Goal: Task Accomplishment & Management: Manage account settings

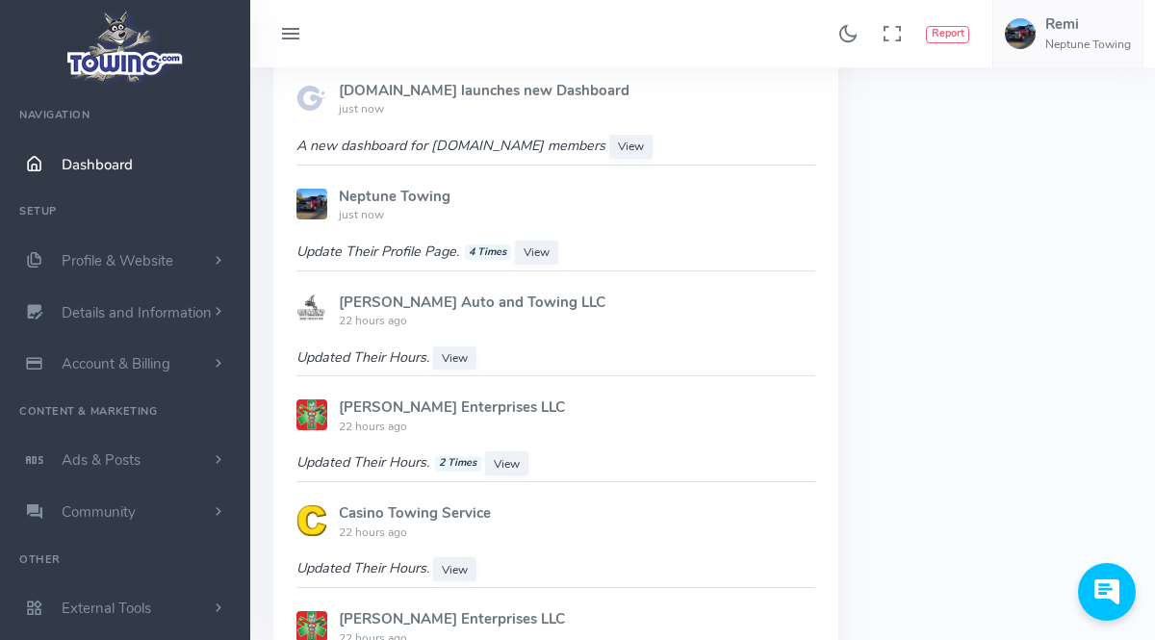
scroll to position [1185, 0]
click at [153, 316] on span "Details and Information" at bounding box center [137, 312] width 150 height 19
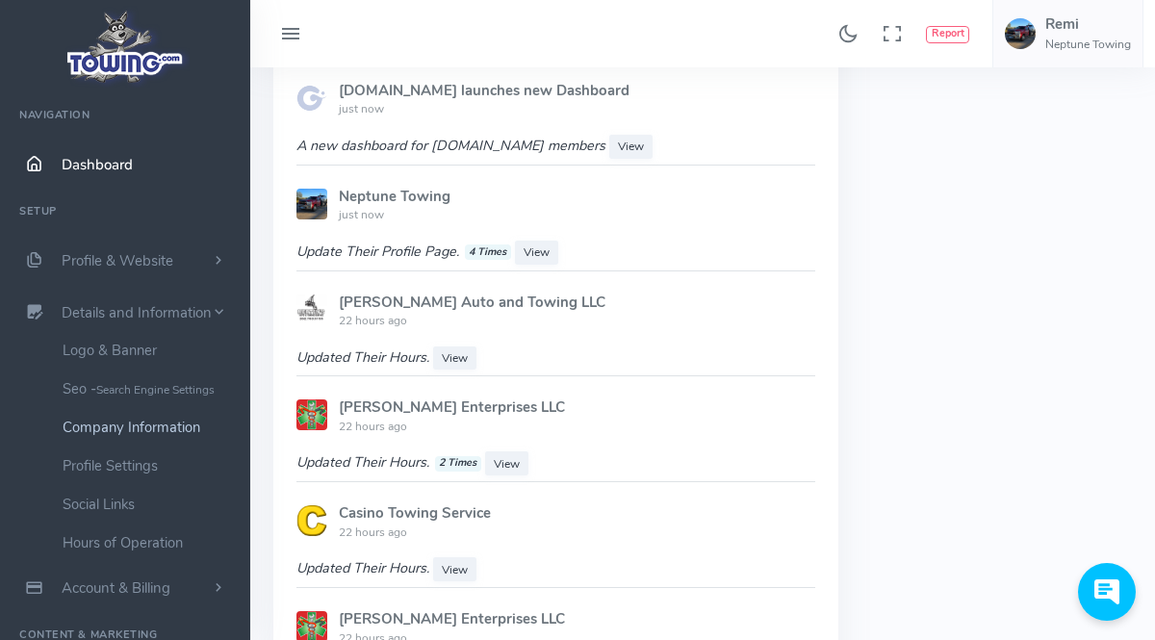
click at [146, 429] on link "Company Information" at bounding box center [149, 427] width 202 height 38
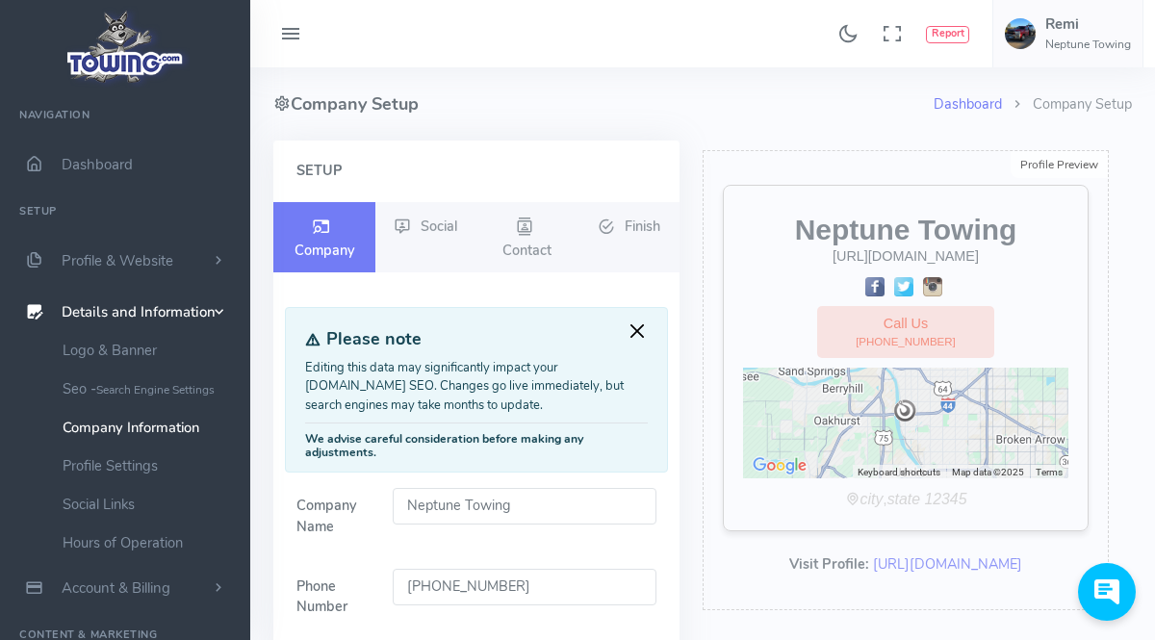
click at [641, 331] on button "Close" at bounding box center [636, 330] width 21 height 21
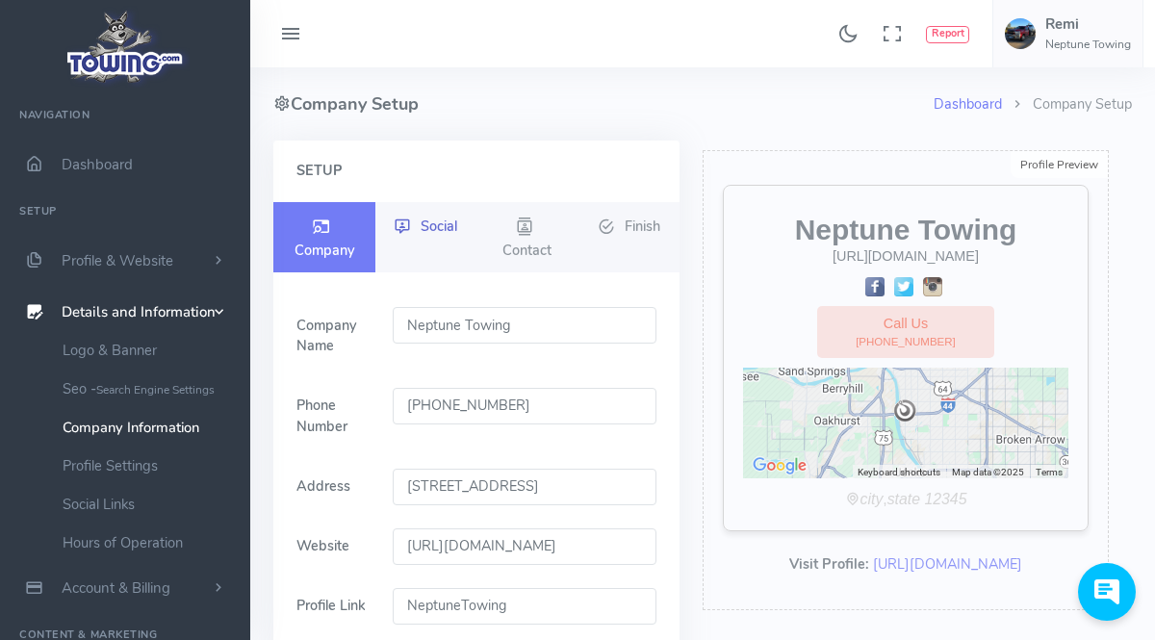
click at [455, 244] on link "Social" at bounding box center [426, 227] width 102 height 50
click at [140, 263] on span "Profile & Website" at bounding box center [118, 260] width 112 height 19
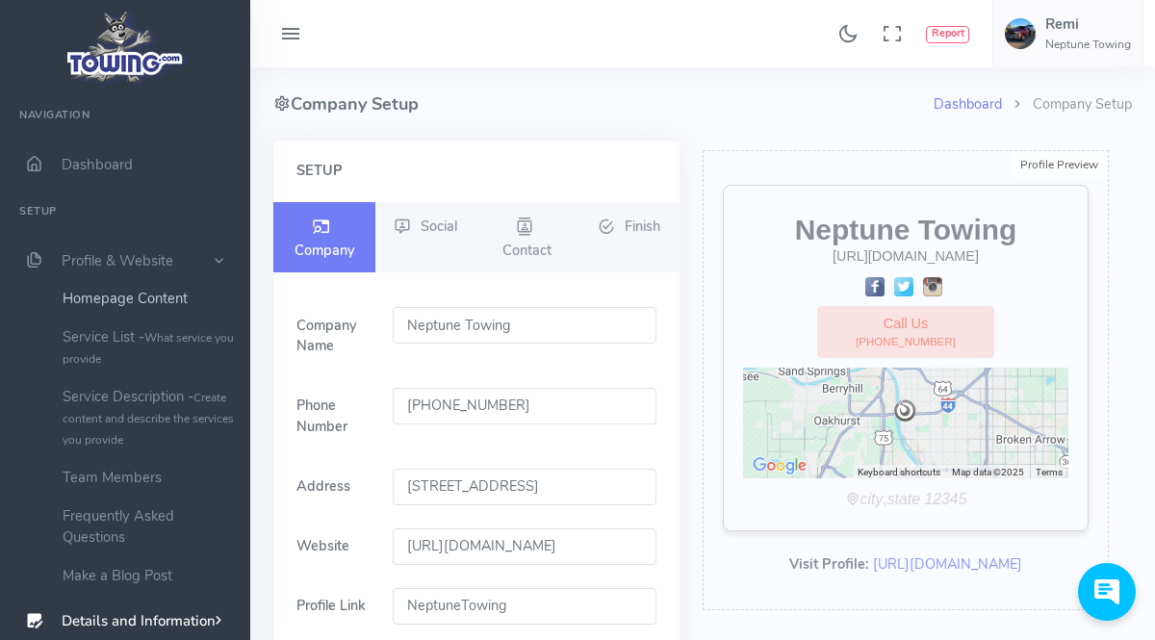
click at [150, 303] on link "Homepage Content" at bounding box center [149, 298] width 202 height 38
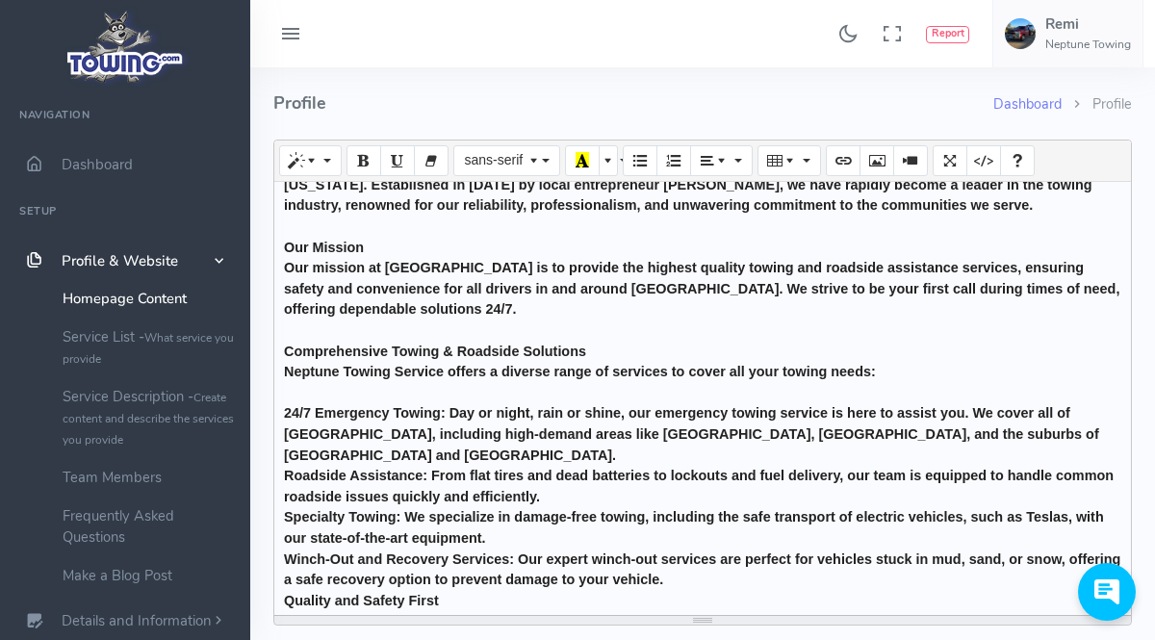
scroll to position [108, 0]
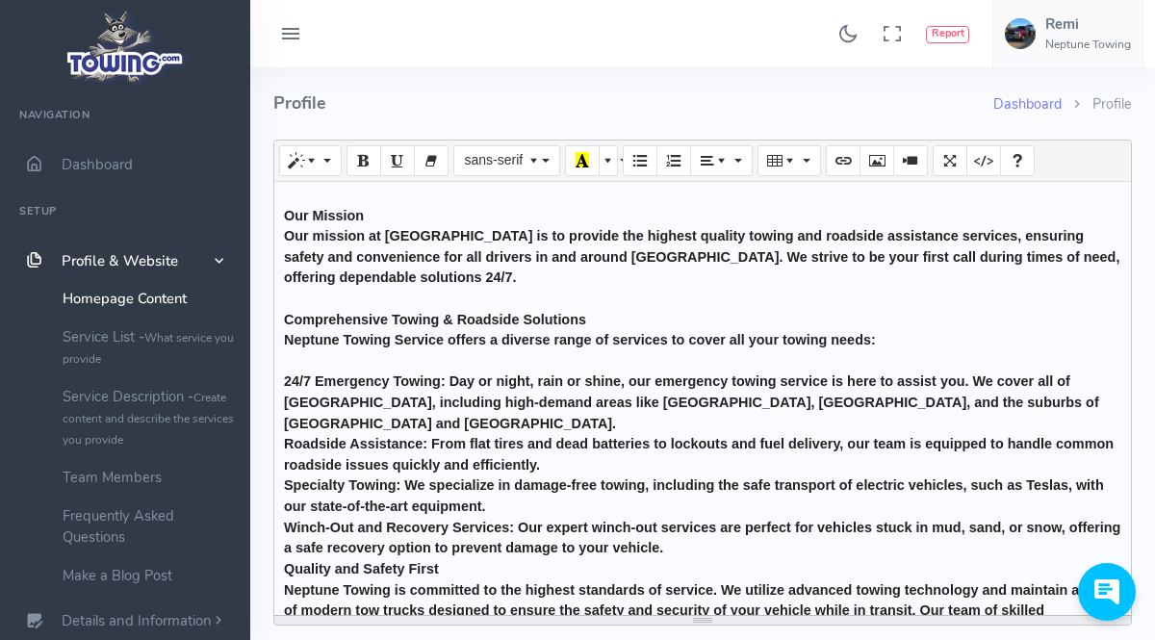
click at [442, 344] on b "Neptune Towing Service offers a diverse range of services to cover all your tow…" at bounding box center [580, 339] width 592 height 15
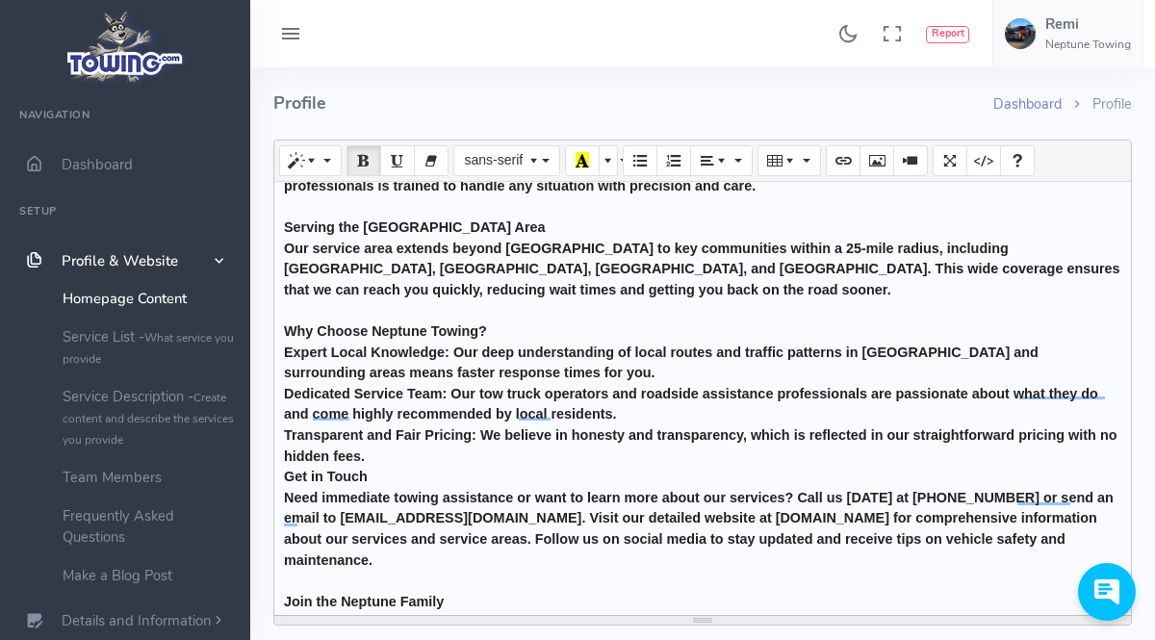
scroll to position [581, 0]
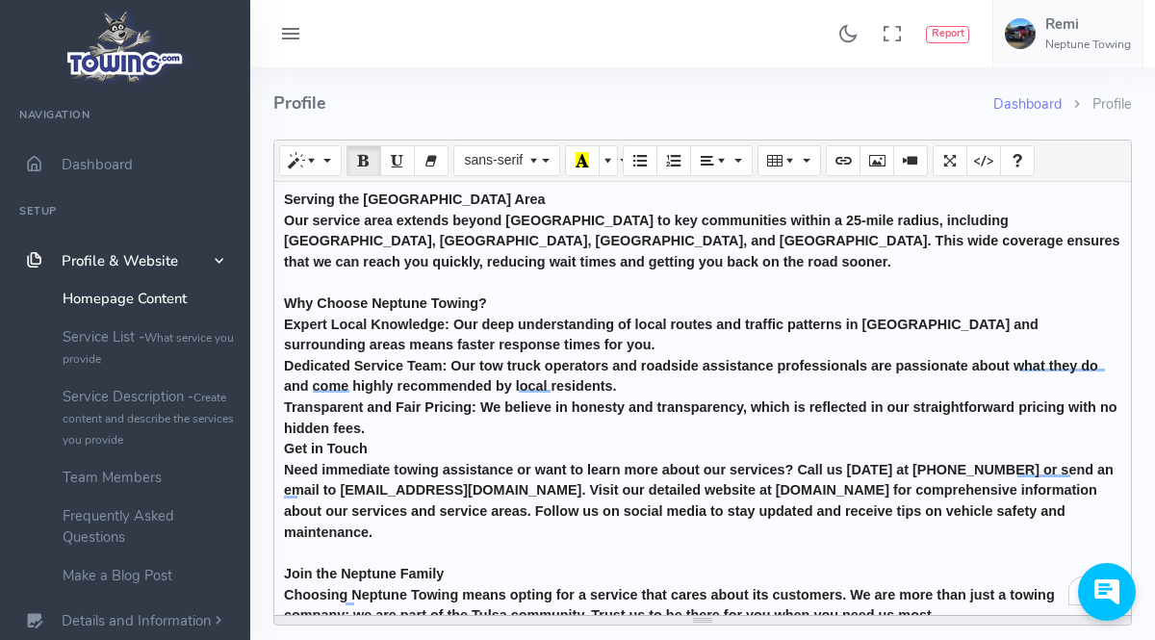
click at [782, 489] on b "Need immediate towing assistance or want to learn more about our services? Call…" at bounding box center [698, 501] width 829 height 78
click at [851, 564] on div "Join the Neptune Family" at bounding box center [702, 574] width 837 height 21
click at [743, 489] on b "Need immediate towing assistance or want to learn more about our services? Call…" at bounding box center [698, 501] width 829 height 78
click at [1023, 542] on div "About Neptune Towing Welcome to Neptune Towing, your trusted partner for profes…" at bounding box center [702, 398] width 856 height 433
click at [744, 352] on div "About Neptune Towing Welcome to Neptune Towing, your trusted partner for profes…" at bounding box center [702, 398] width 856 height 433
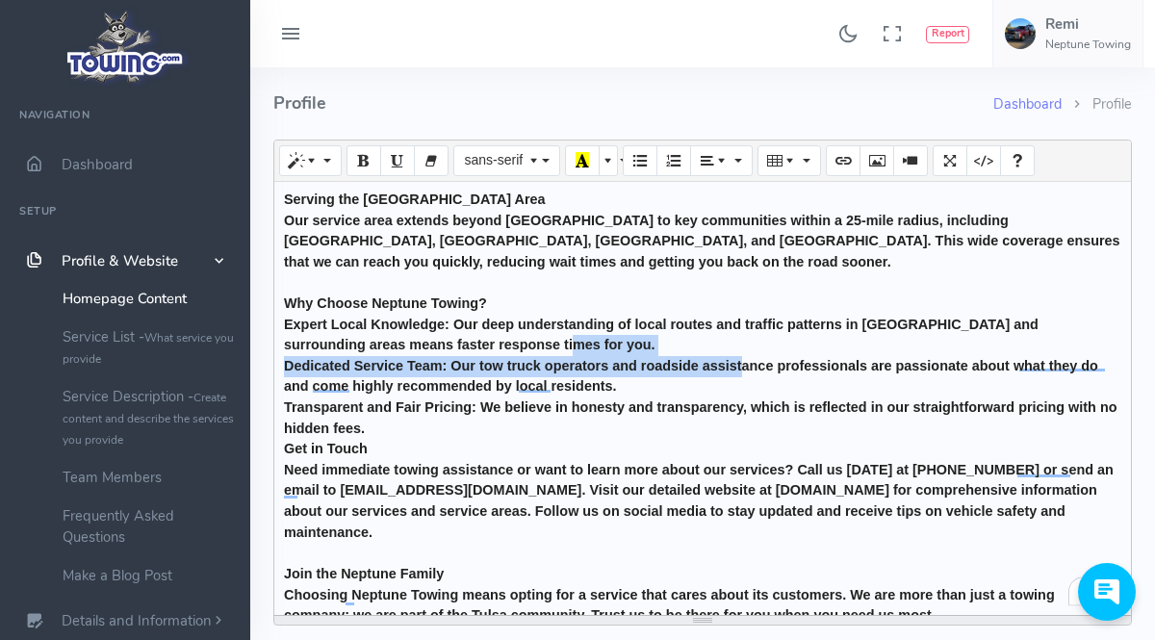
scroll to position [108, 0]
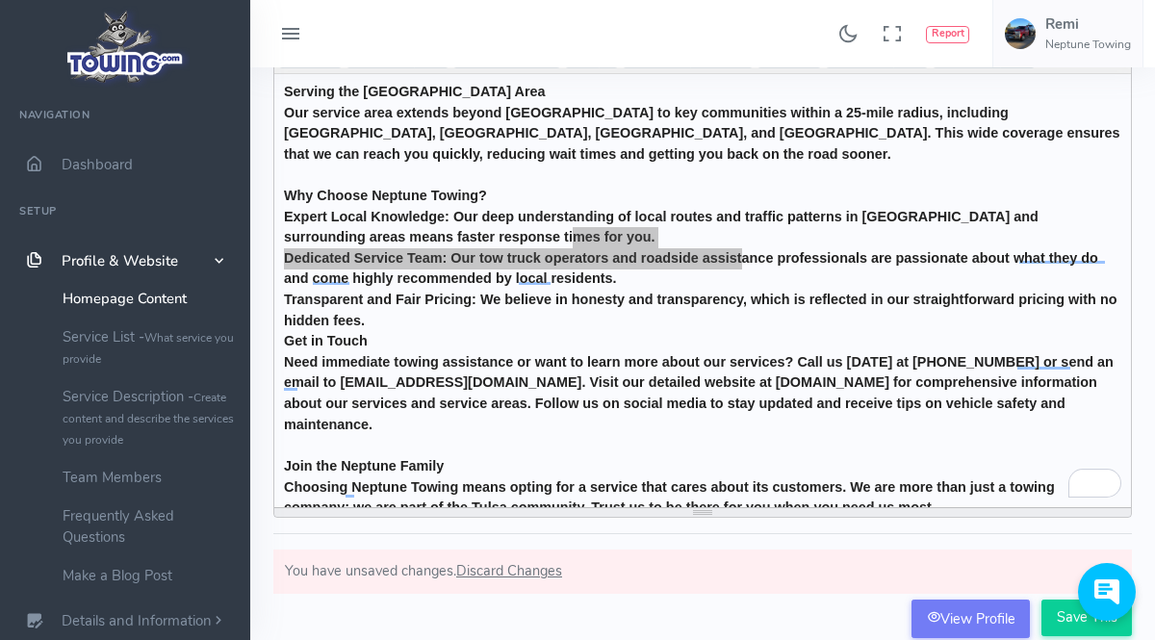
click at [1077, 618] on div at bounding box center [1101, 592] width 67 height 58
click at [1080, 563] on html at bounding box center [1111, 563] width 87 height 0
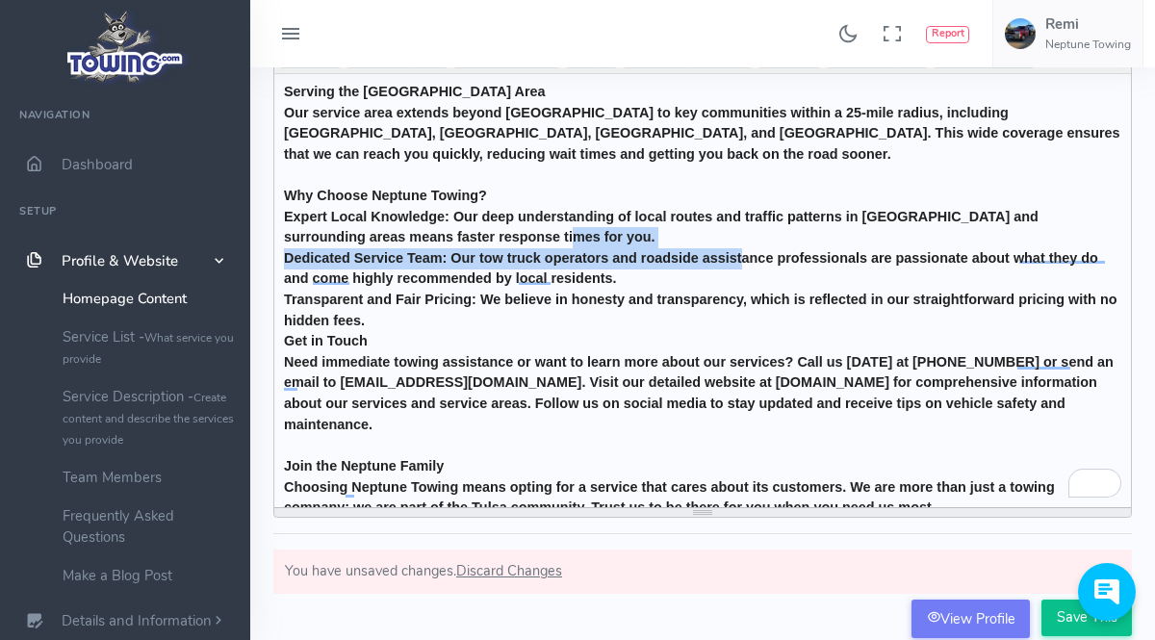
click at [1062, 623] on input "Save This" at bounding box center [1086, 617] width 90 height 37
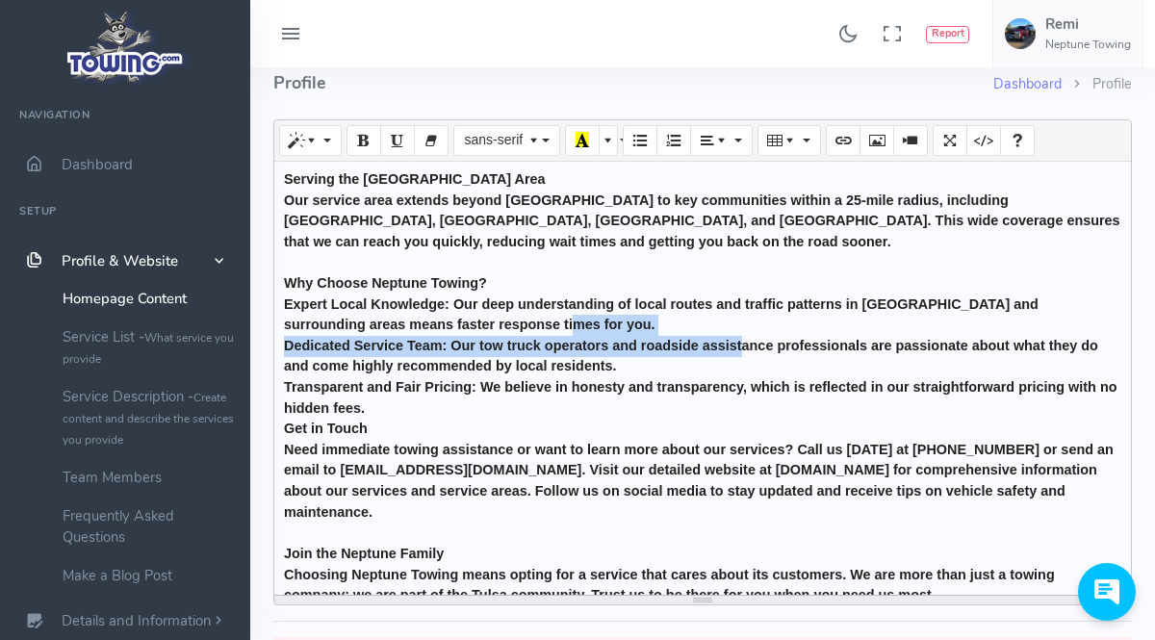
scroll to position [0, 0]
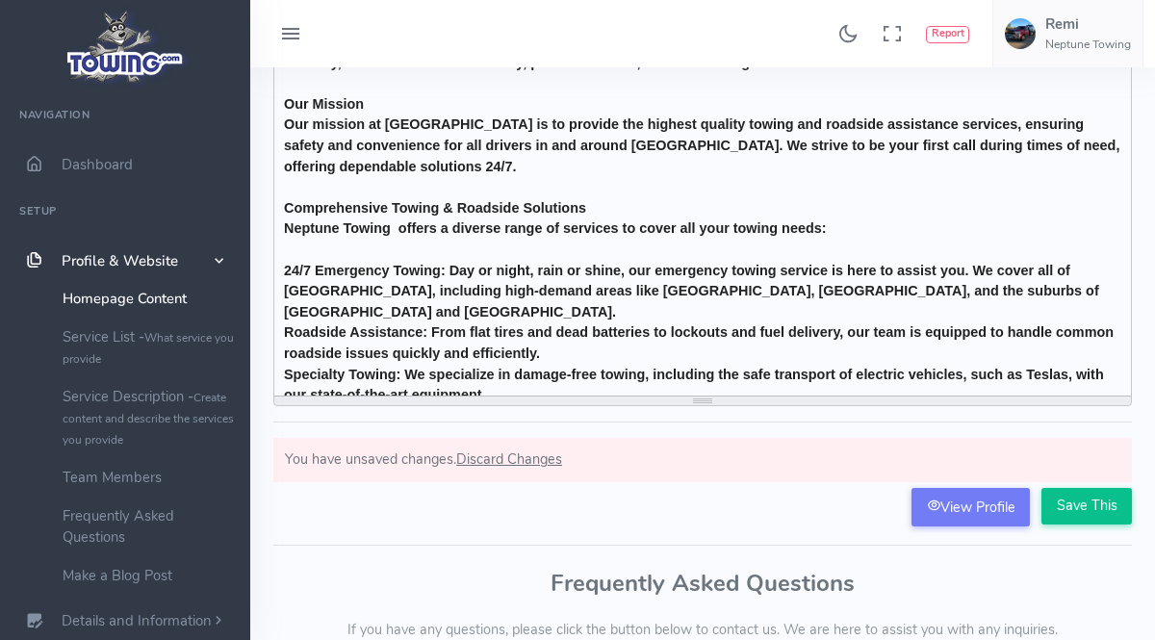
click at [1094, 496] on input "Save This" at bounding box center [1086, 506] width 90 height 37
click at [1086, 512] on input "Save This" at bounding box center [1086, 506] width 90 height 37
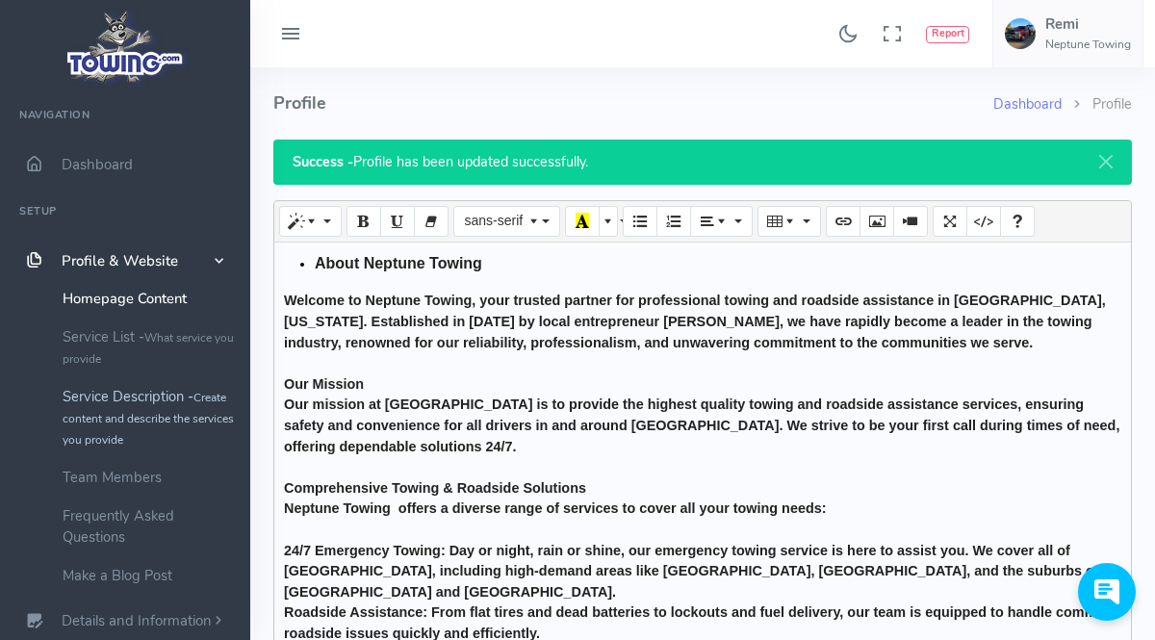
click at [140, 395] on link "Service Description - Create content and describe the services you provide" at bounding box center [149, 417] width 202 height 81
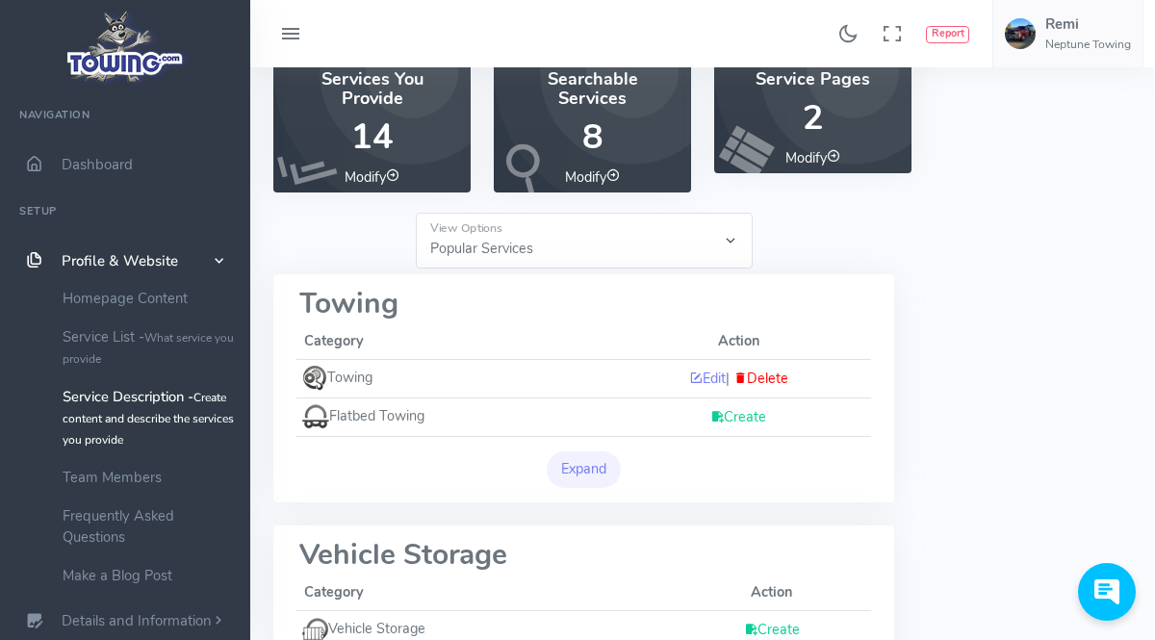
scroll to position [216, 0]
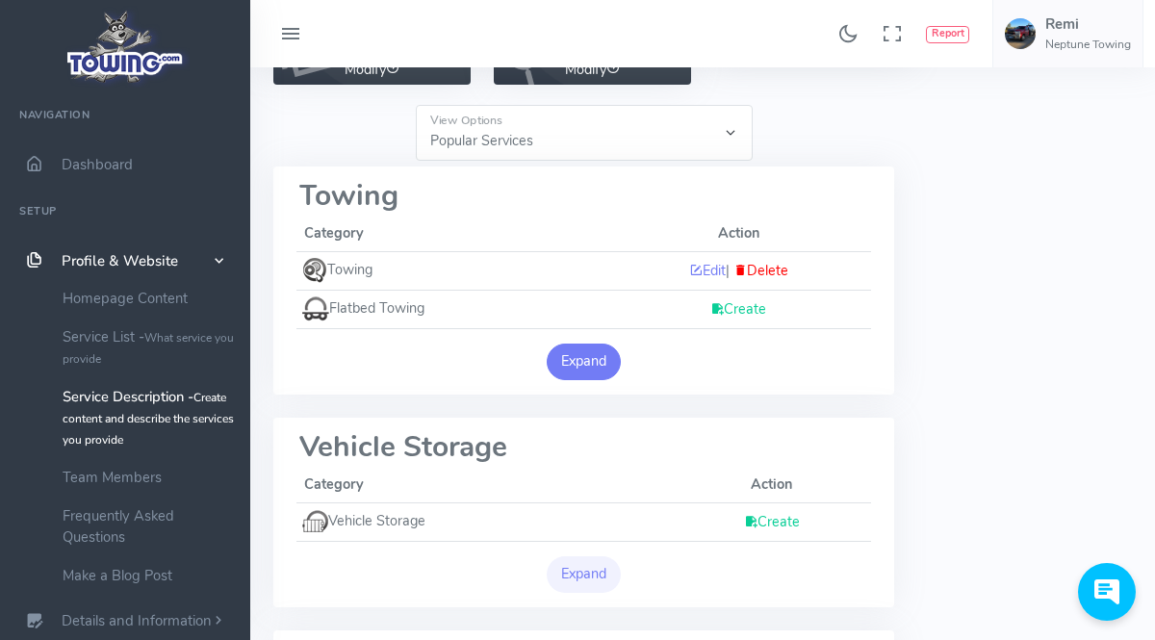
click at [601, 365] on button "Expand" at bounding box center [584, 362] width 75 height 37
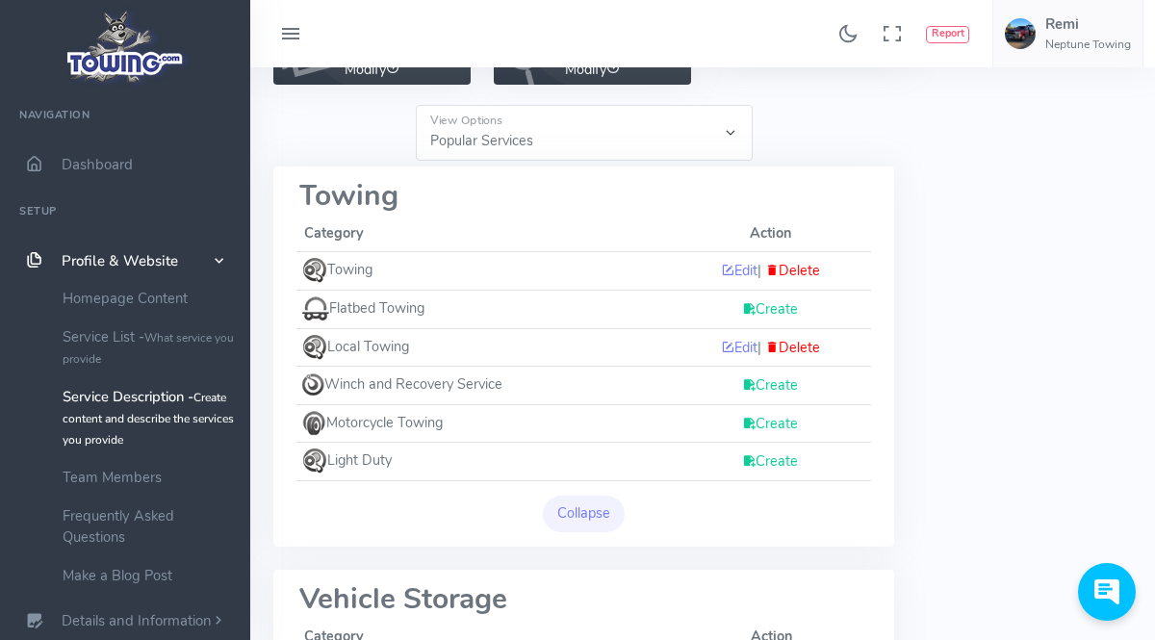
click at [766, 308] on link "Create" at bounding box center [770, 308] width 56 height 19
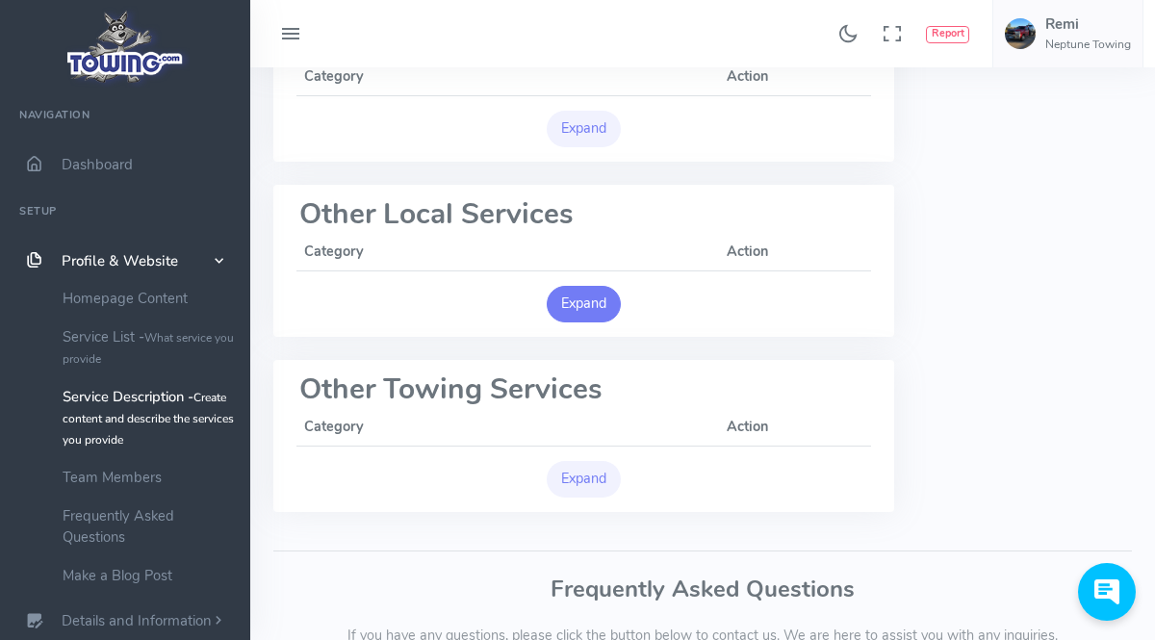
scroll to position [1342, 0]
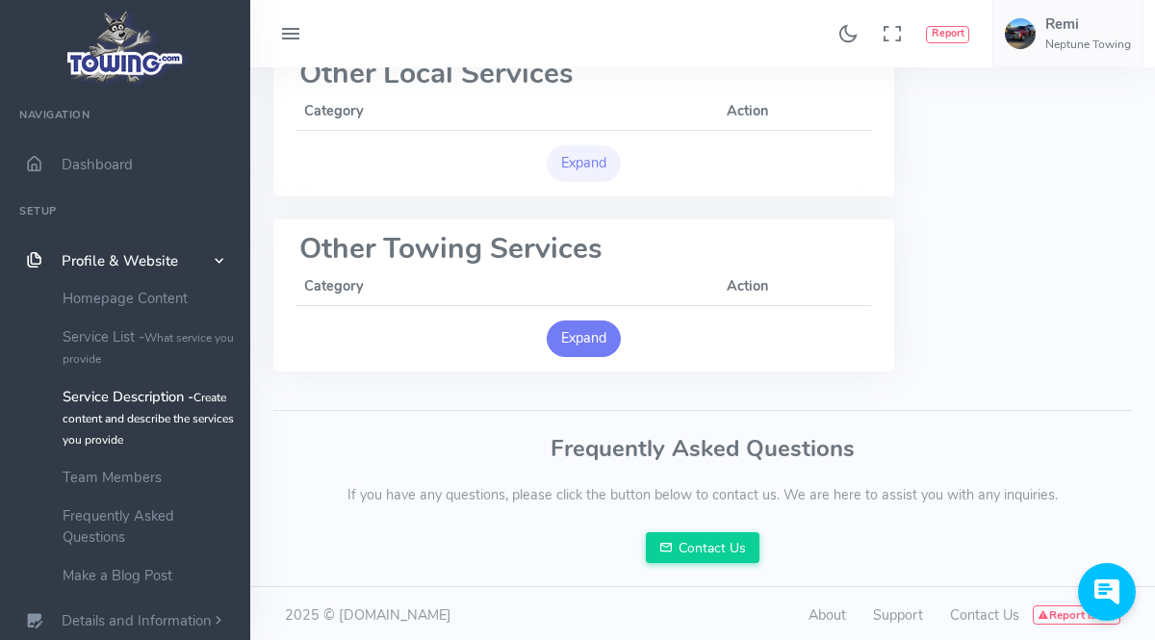
click at [607, 331] on button "Expand" at bounding box center [584, 338] width 75 height 37
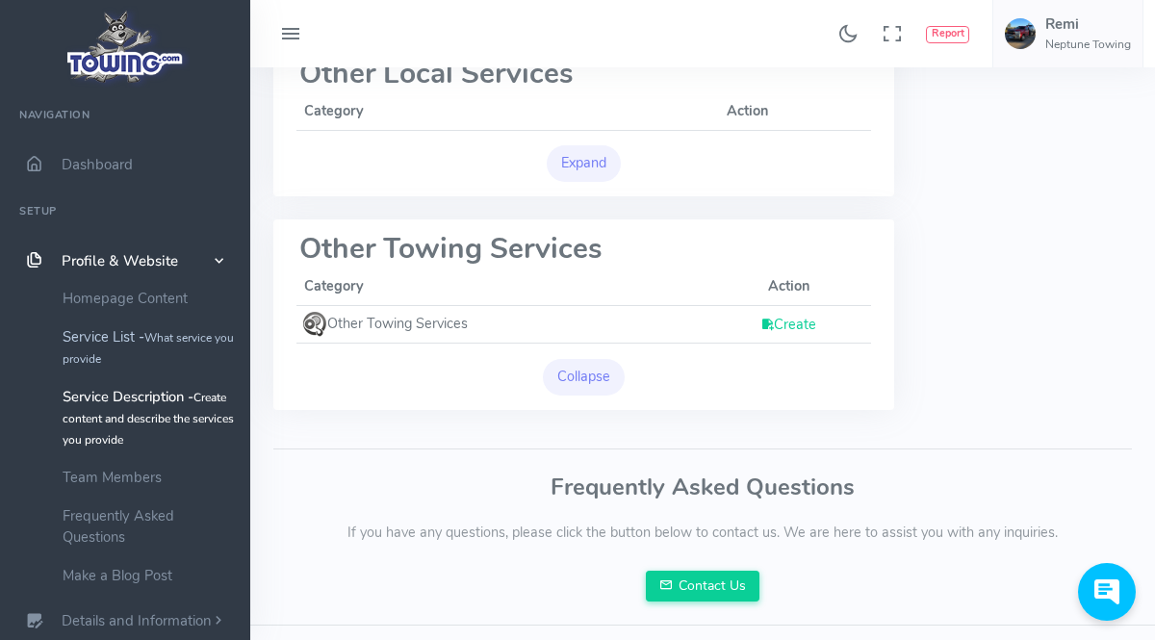
click at [158, 336] on small "What service you provide" at bounding box center [148, 348] width 171 height 37
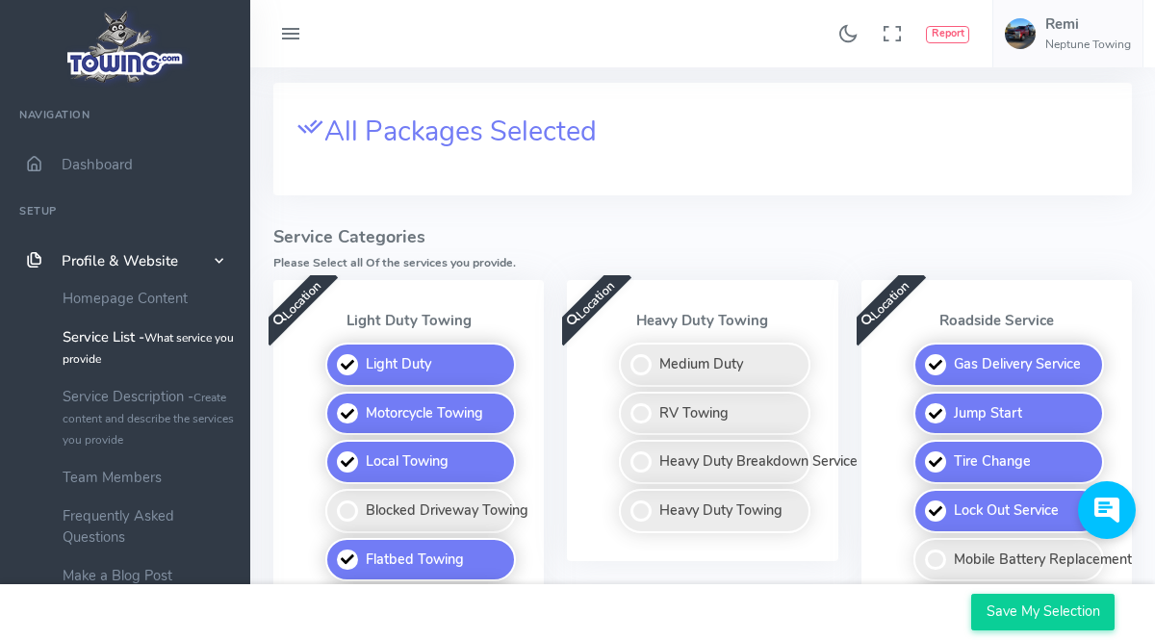
scroll to position [431, 0]
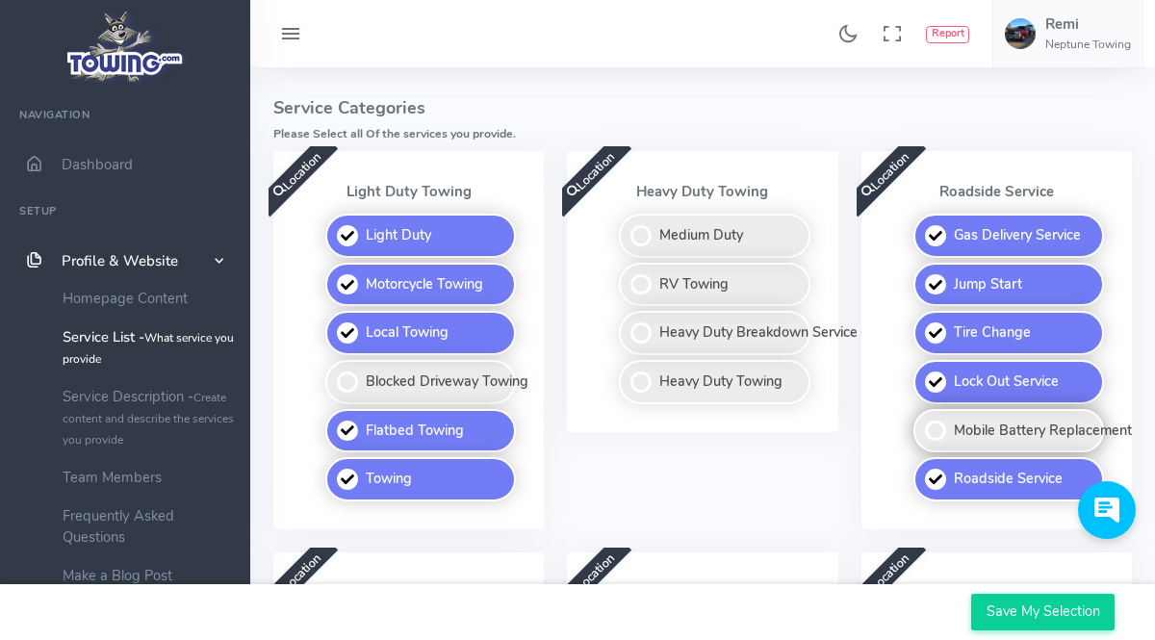
click at [942, 430] on label "Mobile Battery Replacement" at bounding box center [1008, 431] width 191 height 44
click at [921, 421] on input "Mobile Battery Replacement" at bounding box center [914, 415] width 13 height 13
checkbox input "true"
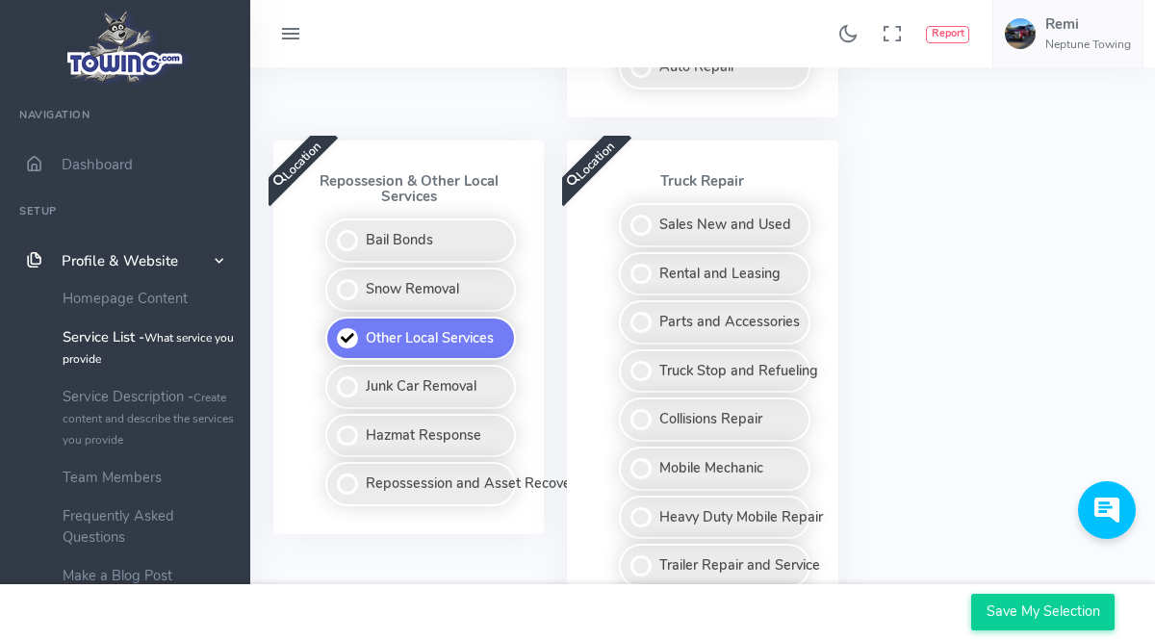
scroll to position [1401, 0]
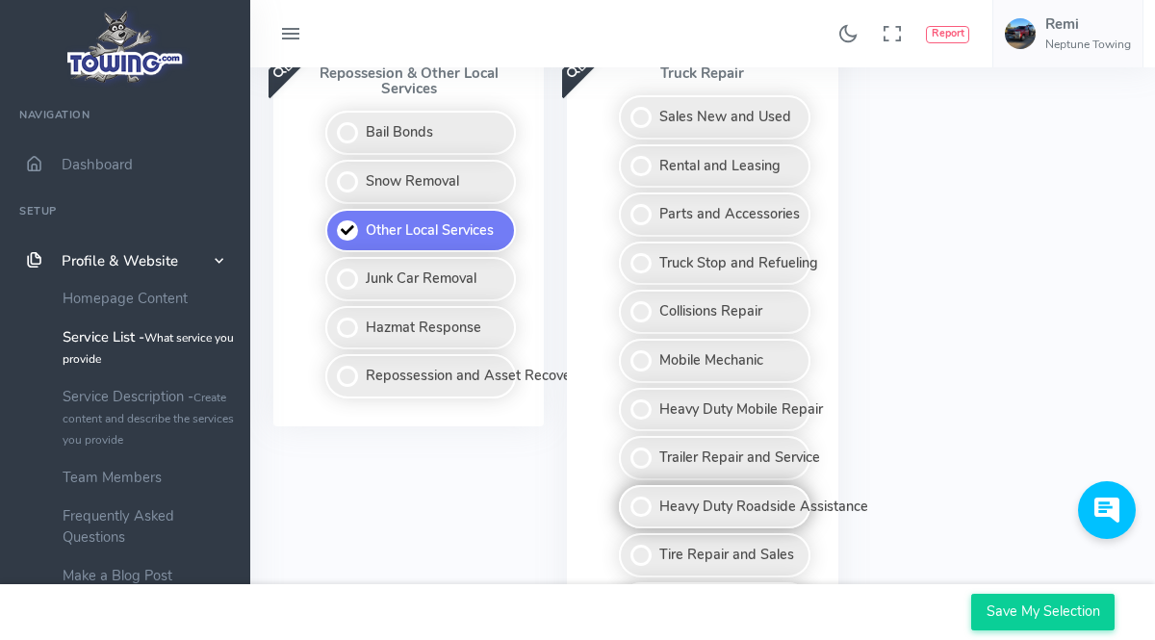
click at [809, 508] on label "Heavy Duty Roadside Assistance" at bounding box center [714, 507] width 191 height 44
click at [626, 497] on input "Heavy Duty Roadside Assistance" at bounding box center [620, 491] width 13 height 13
checkbox input "true"
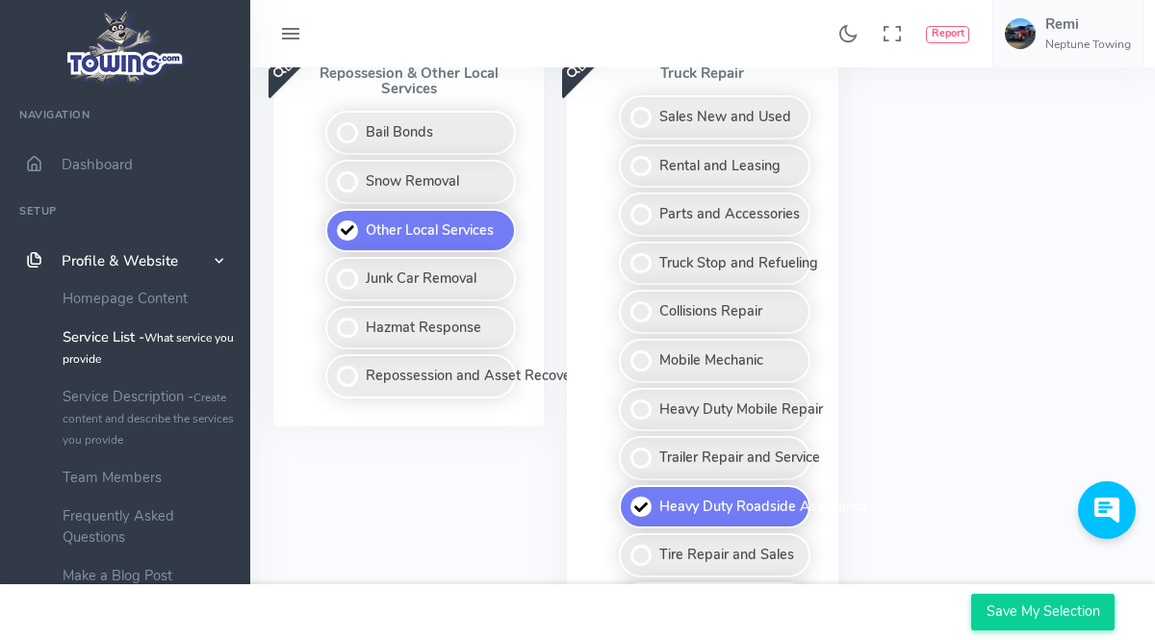
scroll to position [1509, 0]
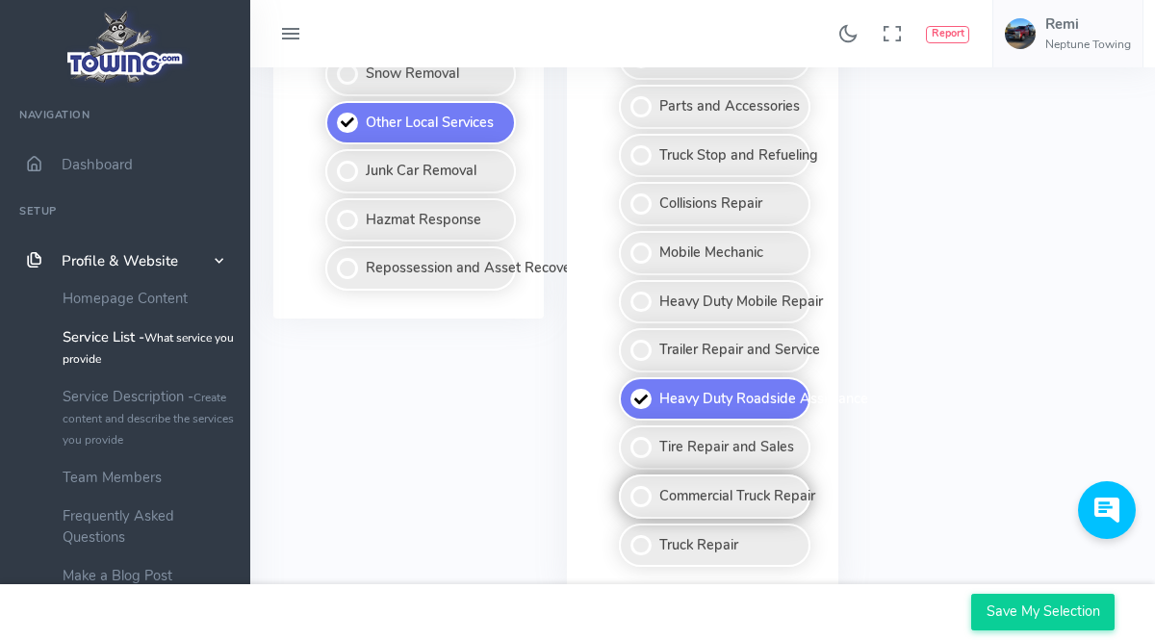
click at [796, 505] on label "Commercial Truck Repair" at bounding box center [714, 496] width 191 height 44
click at [626, 487] on input "Commercial Truck Repair" at bounding box center [620, 480] width 13 height 13
checkbox input "true"
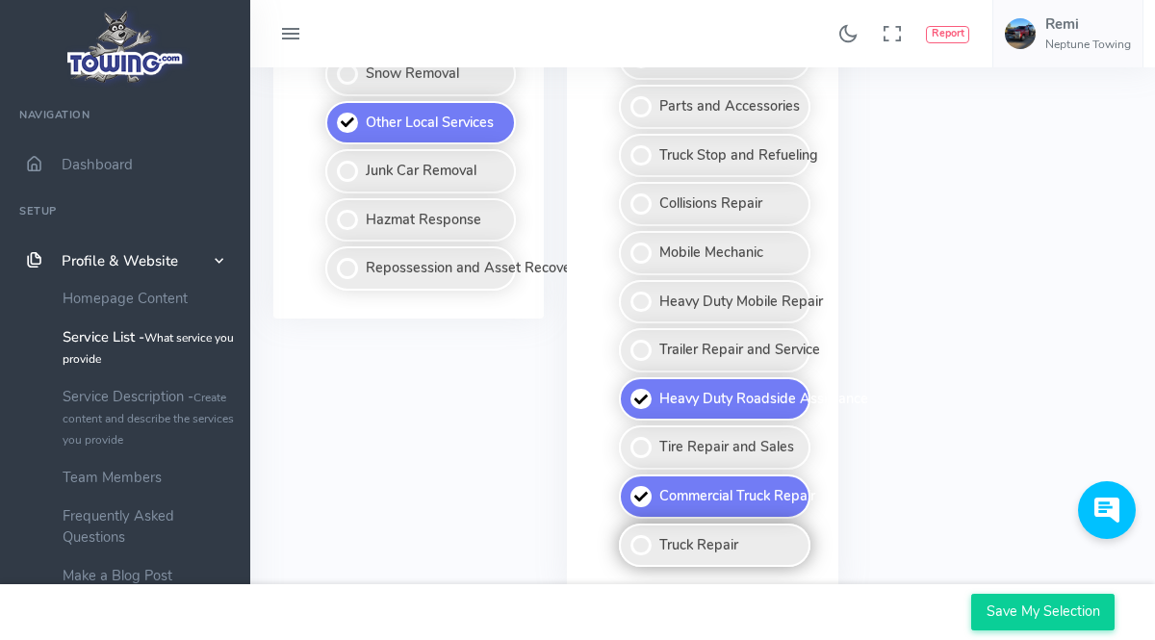
click at [667, 553] on label "Truck Repair" at bounding box center [714, 545] width 191 height 44
click at [626, 536] on input "Truck Repair" at bounding box center [620, 529] width 13 height 13
checkbox input "true"
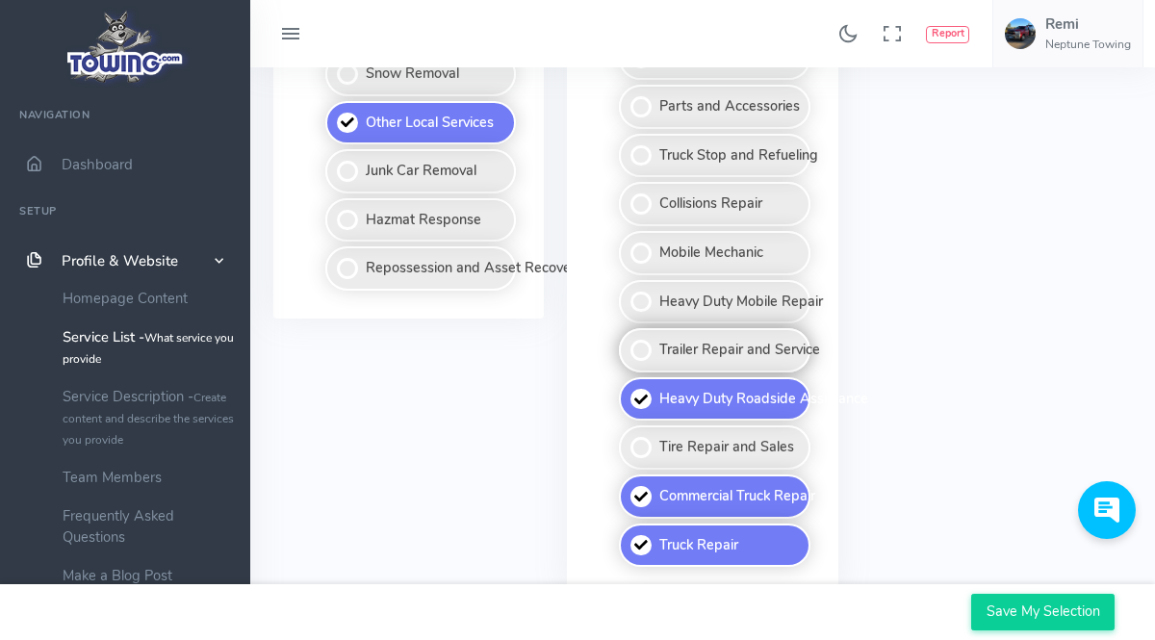
click at [700, 349] on label "Trailer Repair and Service" at bounding box center [714, 350] width 191 height 44
click at [626, 341] on input "Trailer Repair and Service" at bounding box center [620, 334] width 13 height 13
checkbox input "true"
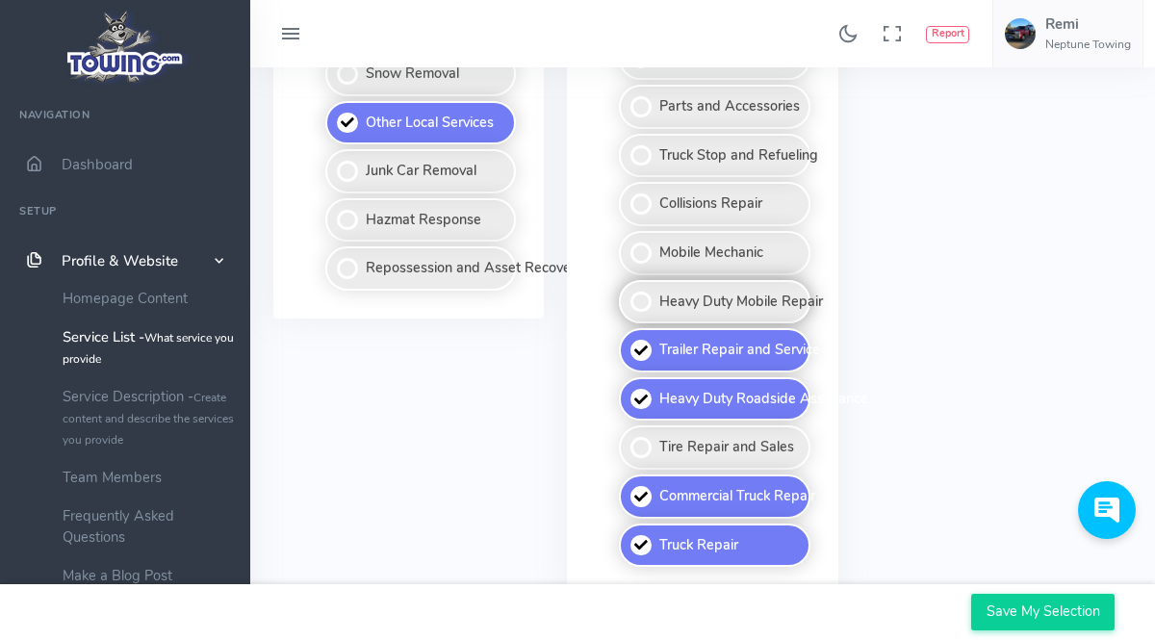
click at [700, 316] on label "Heavy Duty Mobile Repair" at bounding box center [714, 302] width 191 height 44
click at [626, 293] on input "Heavy Duty Mobile Repair" at bounding box center [620, 286] width 13 height 13
checkbox input "true"
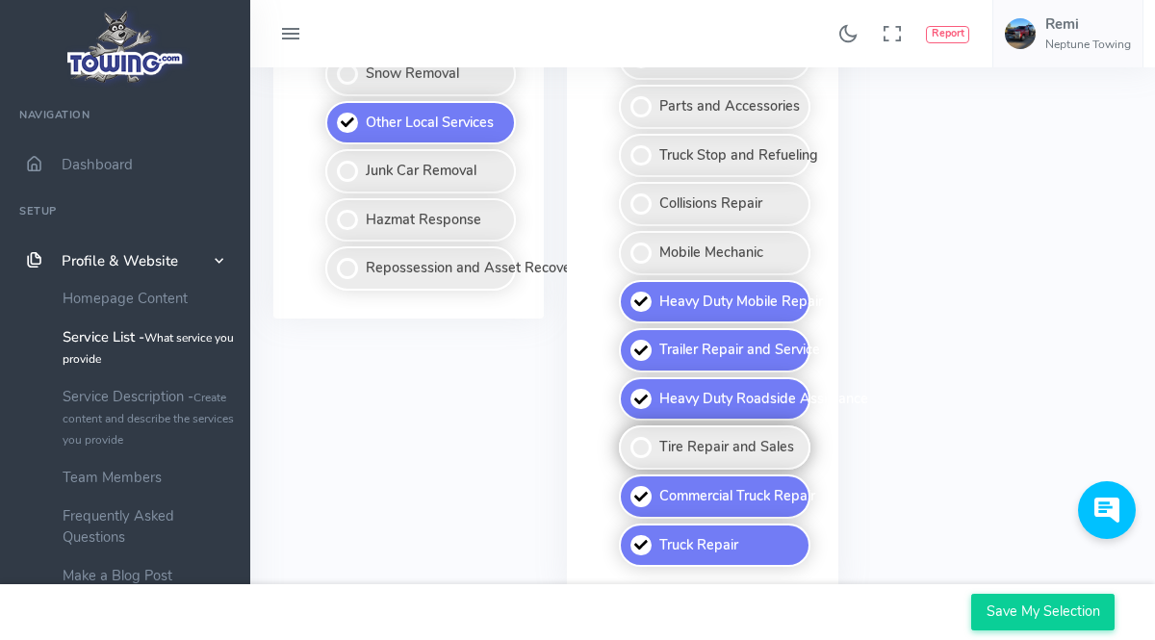
click at [708, 443] on label "Tire Repair and Sales" at bounding box center [714, 447] width 191 height 44
click at [626, 438] on input "Tire Repair and Sales" at bounding box center [620, 431] width 13 height 13
checkbox input "true"
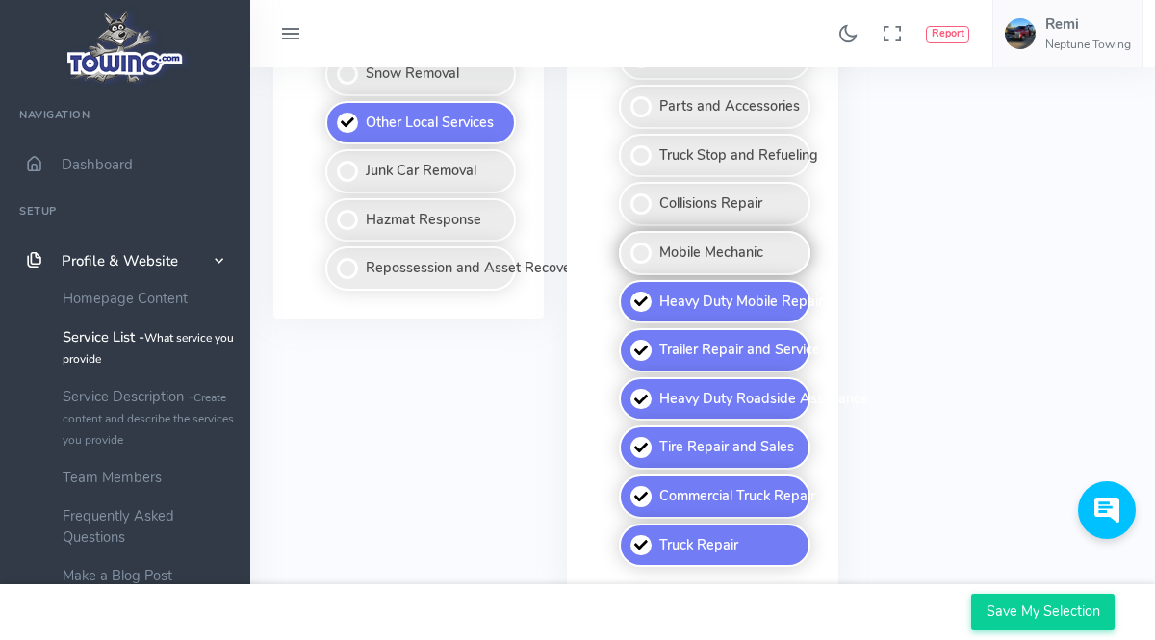
click at [720, 269] on label "Mobile Mechanic" at bounding box center [714, 253] width 191 height 44
click at [626, 243] on input "Mobile Mechanic" at bounding box center [620, 237] width 13 height 13
checkbox input "true"
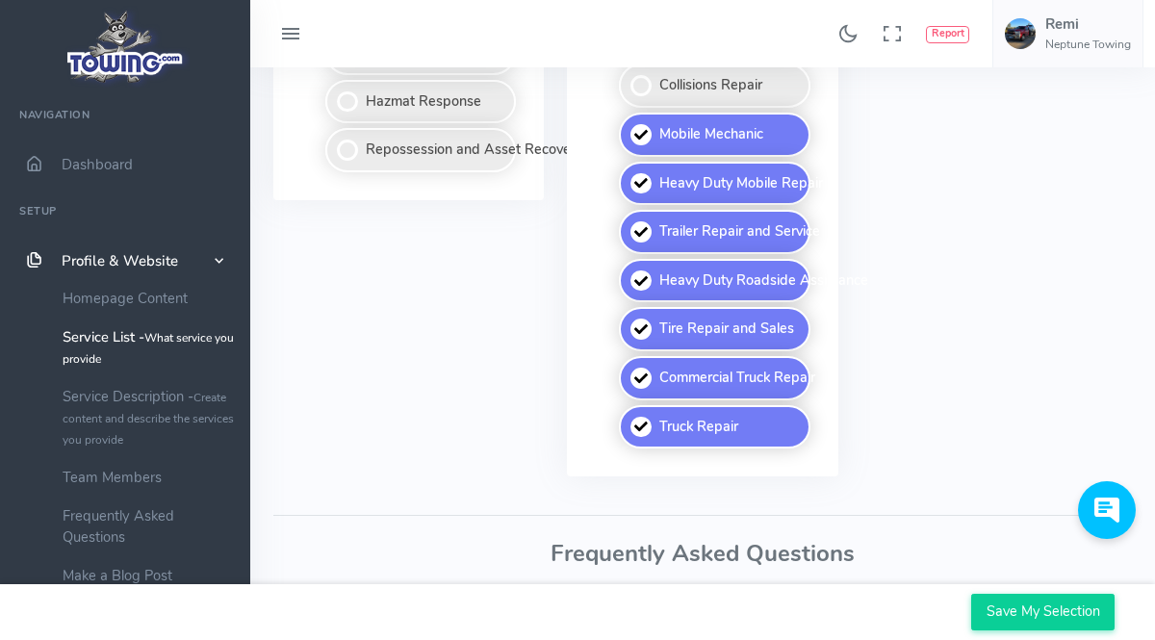
scroll to position [1736, 0]
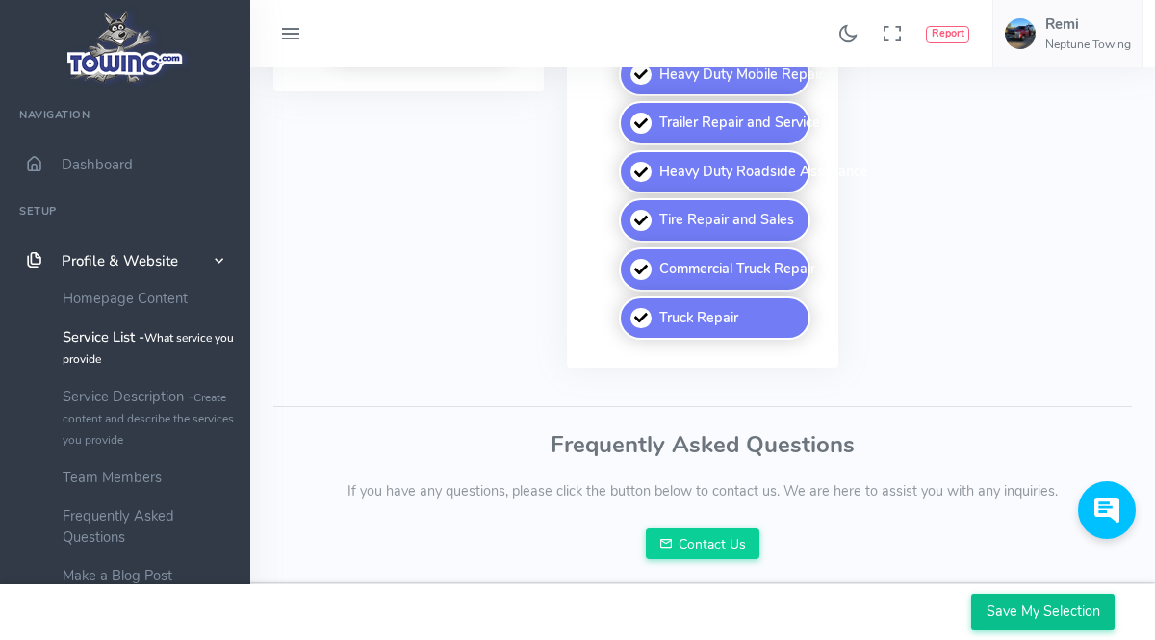
click at [1013, 601] on input "Save My Selection" at bounding box center [1042, 612] width 143 height 37
click at [1003, 610] on input "Save My Selection" at bounding box center [1042, 612] width 143 height 37
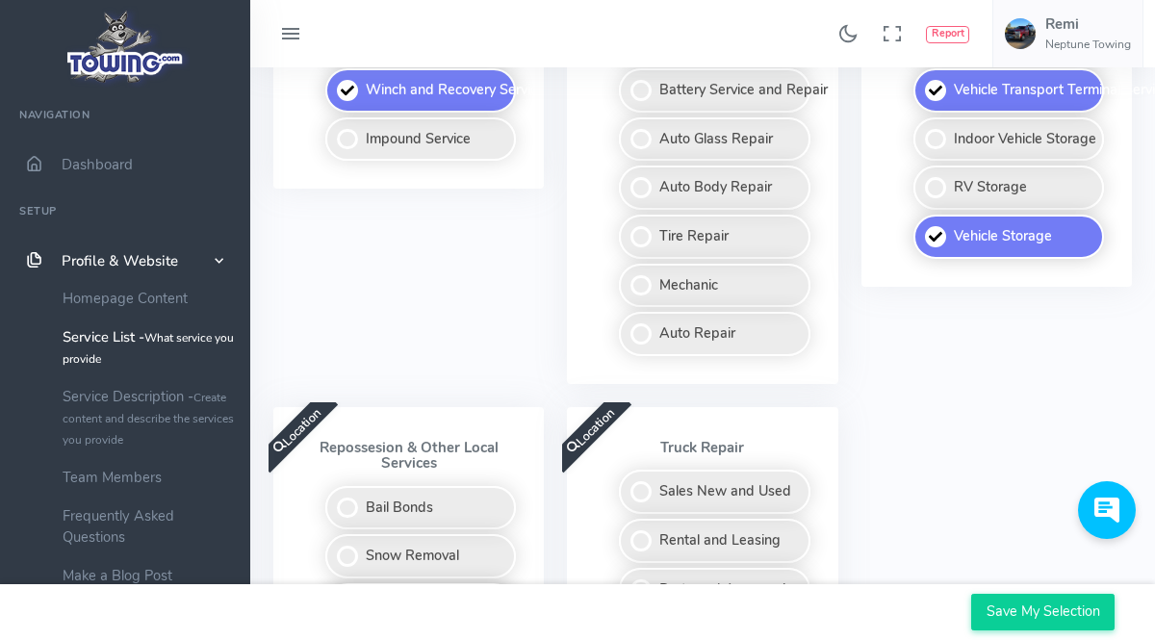
scroll to position [1185, 0]
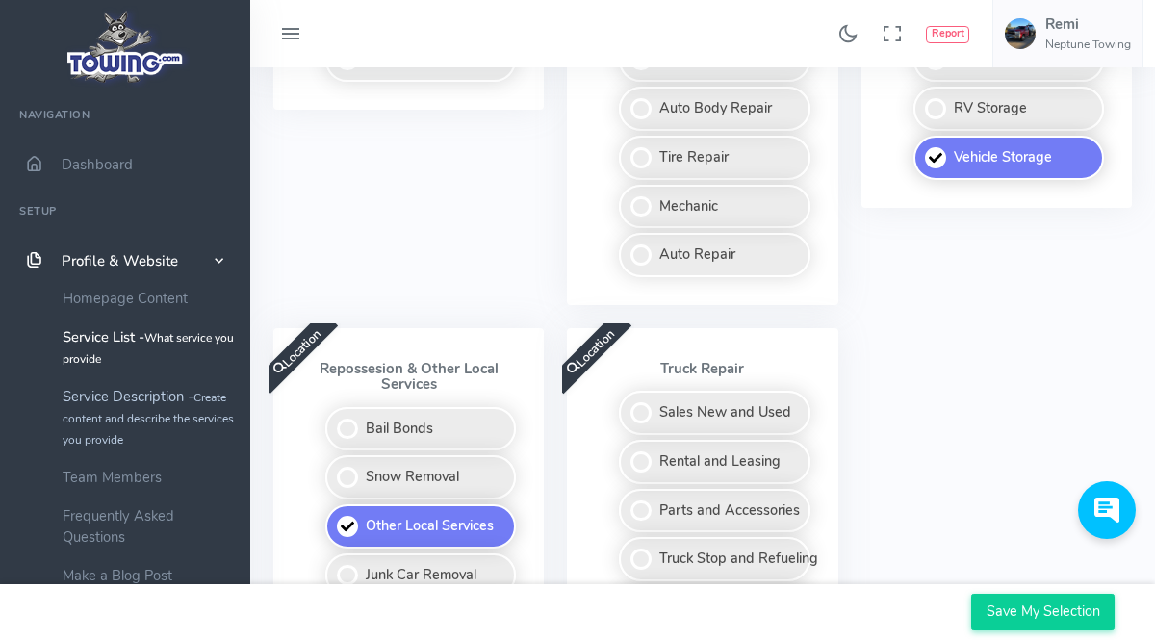
click at [152, 405] on link "Service Description - Create content and describe the services you provide" at bounding box center [149, 417] width 202 height 81
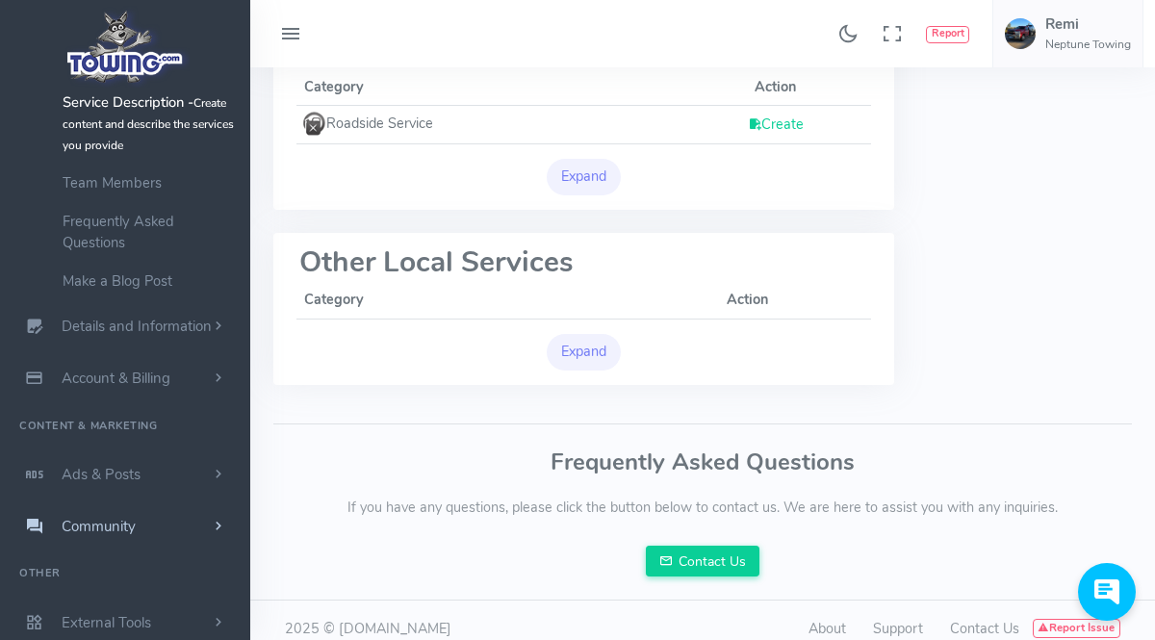
scroll to position [1092, 0]
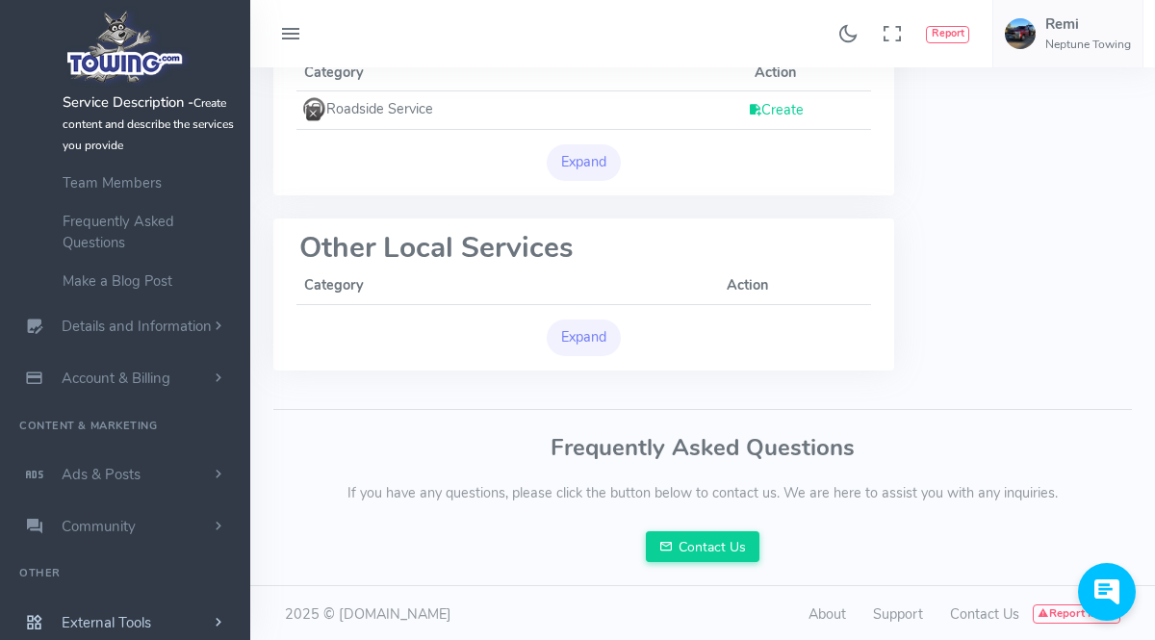
click at [151, 622] on link "External Tools" at bounding box center [125, 623] width 250 height 52
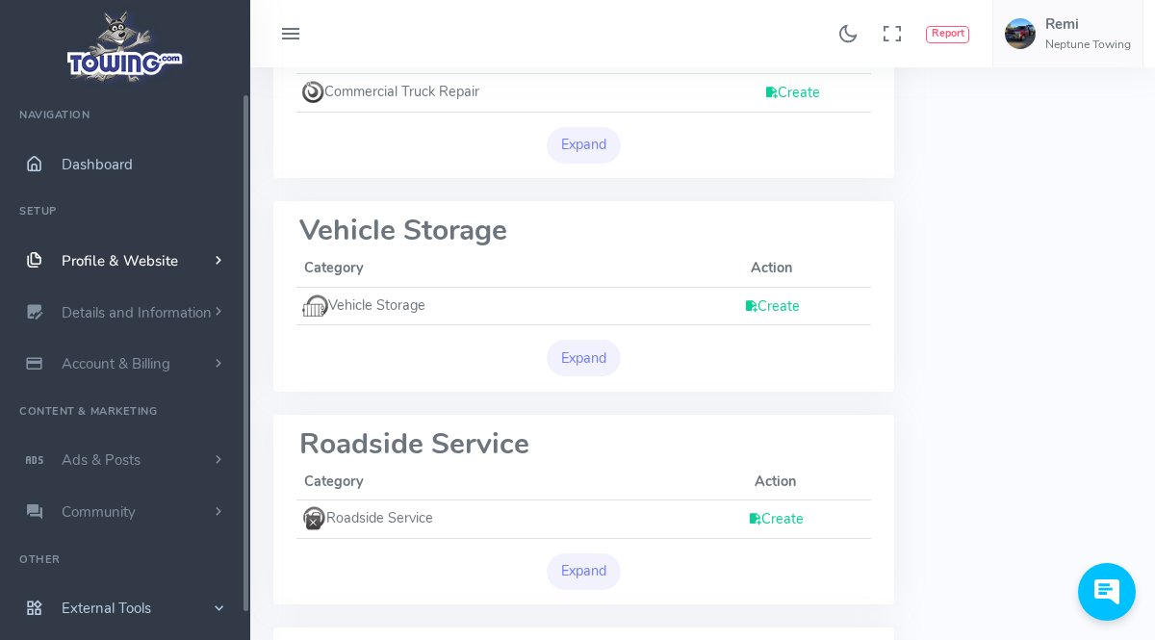
scroll to position [553, 0]
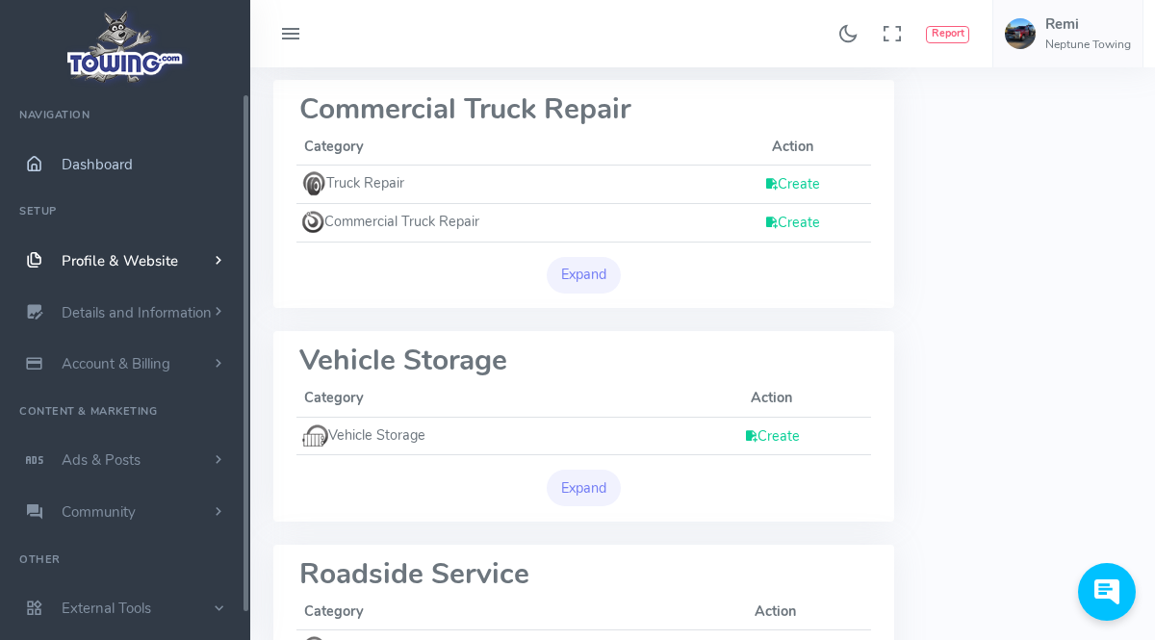
click at [106, 161] on span "Dashboard" at bounding box center [97, 164] width 71 height 19
click at [144, 161] on link "Dashboard" at bounding box center [125, 165] width 250 height 52
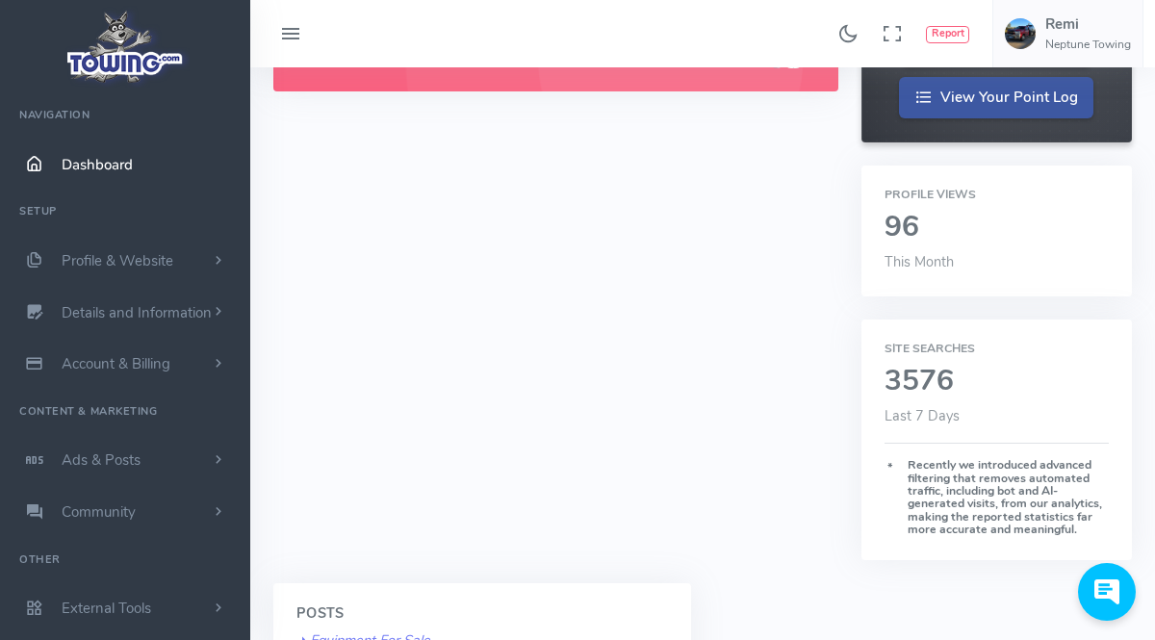
scroll to position [539, 0]
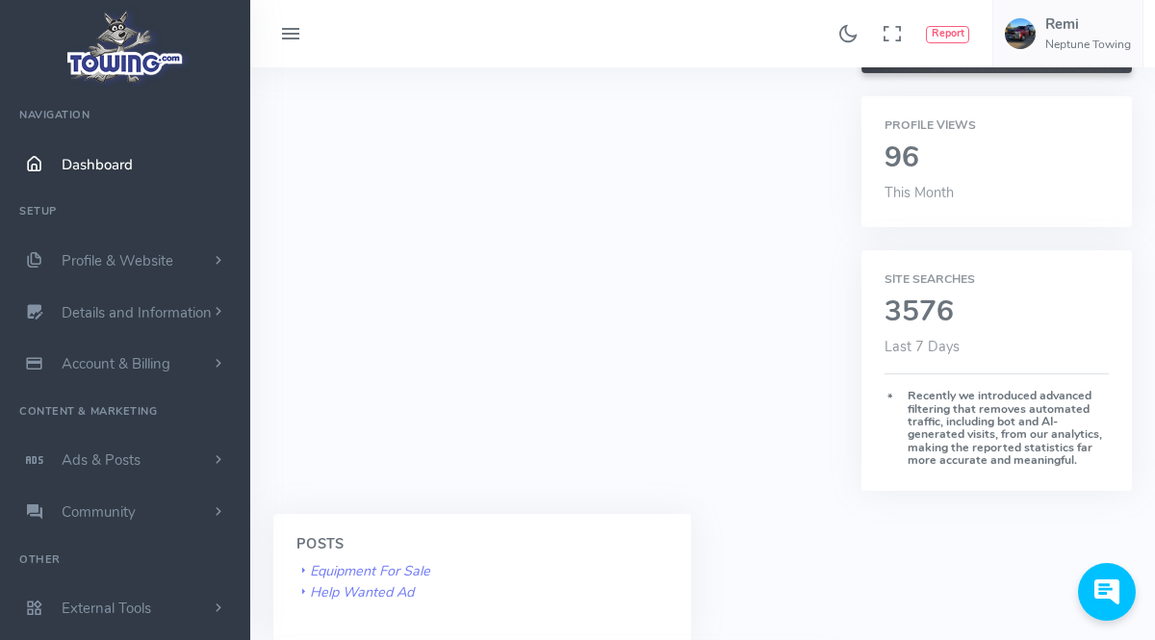
click at [907, 165] on h2 "96" at bounding box center [996, 158] width 224 height 32
click at [914, 165] on h2 "96" at bounding box center [996, 158] width 224 height 32
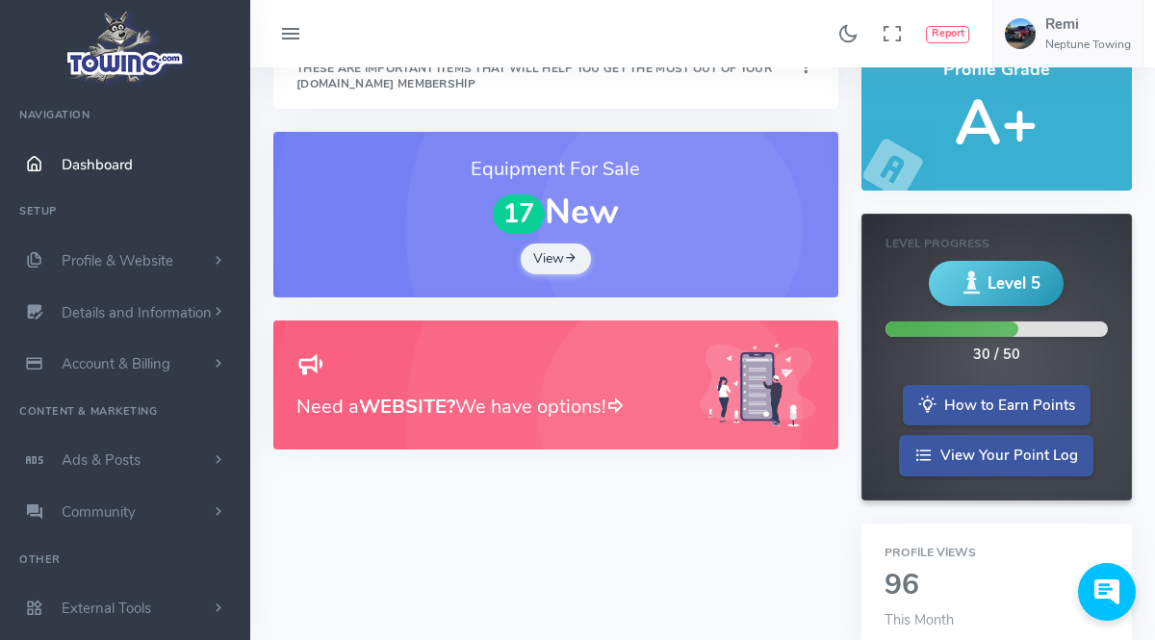
scroll to position [0, 0]
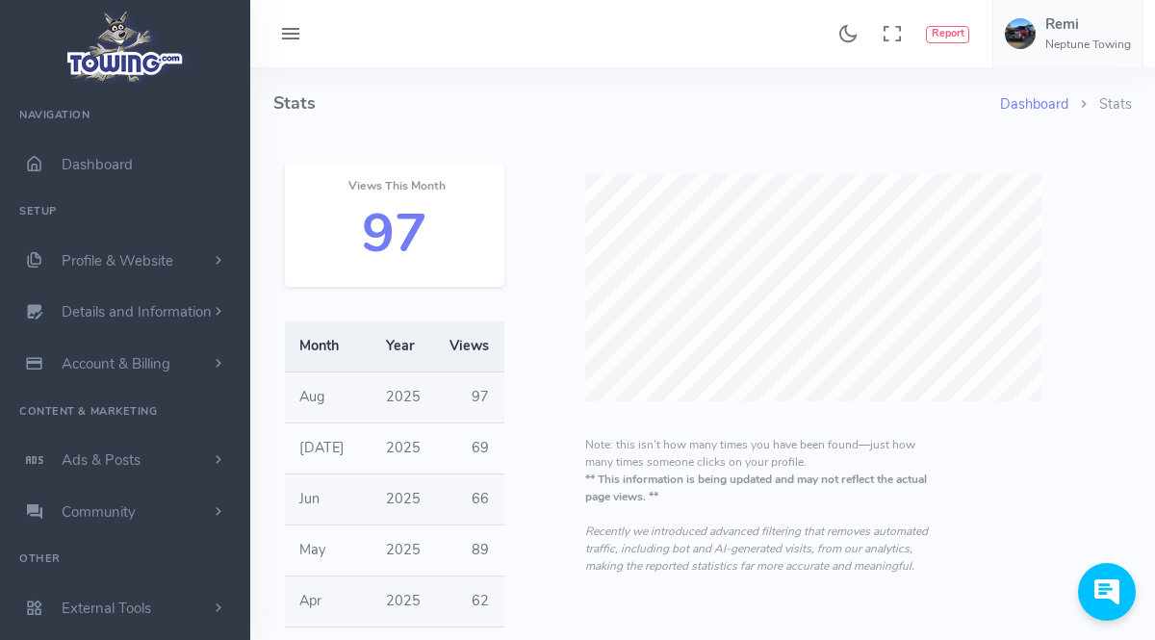
click at [1009, 517] on div "Dashboard Stats Stats Views This Month 97 Month Year Views Aug 2025 97 Jul 2025…" at bounding box center [702, 543] width 858 height 952
click at [325, 409] on td "Aug" at bounding box center [328, 397] width 87 height 51
click at [317, 397] on td "Aug" at bounding box center [328, 397] width 87 height 51
drag, startPoint x: 368, startPoint y: 225, endPoint x: 378, endPoint y: 233, distance: 13.1
click at [378, 233] on h2 "97" at bounding box center [394, 234] width 173 height 60
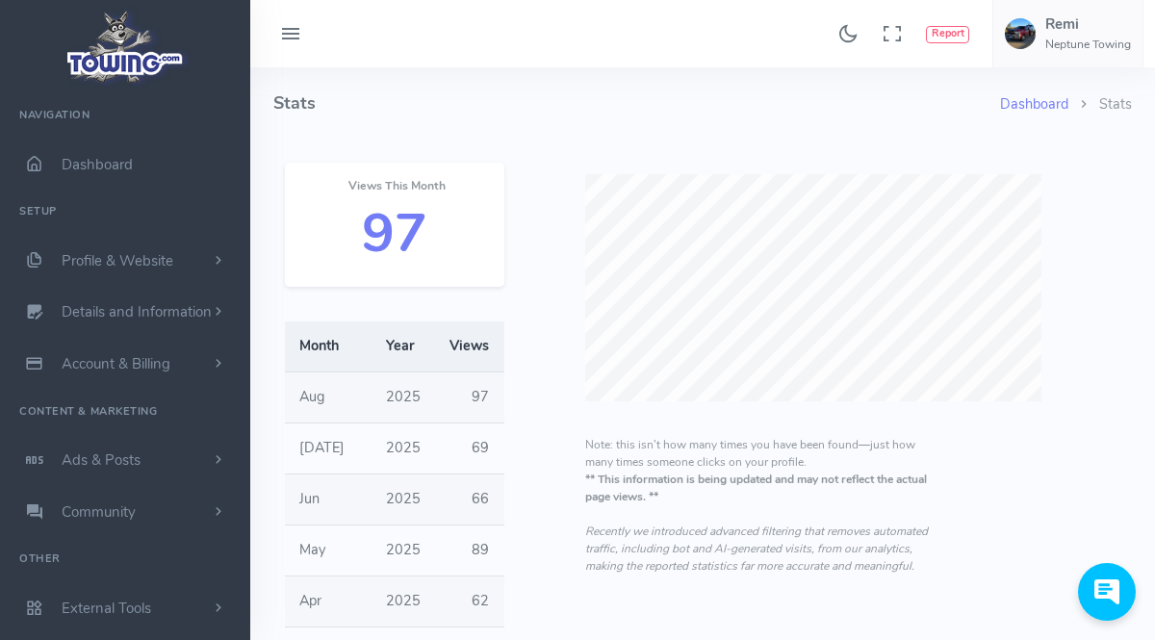
click at [647, 519] on p "Note: this isn’t how many times you have been found—just how many times someone…" at bounding box center [757, 505] width 345 height 139
click at [952, 33] on button "Report" at bounding box center [947, 34] width 43 height 17
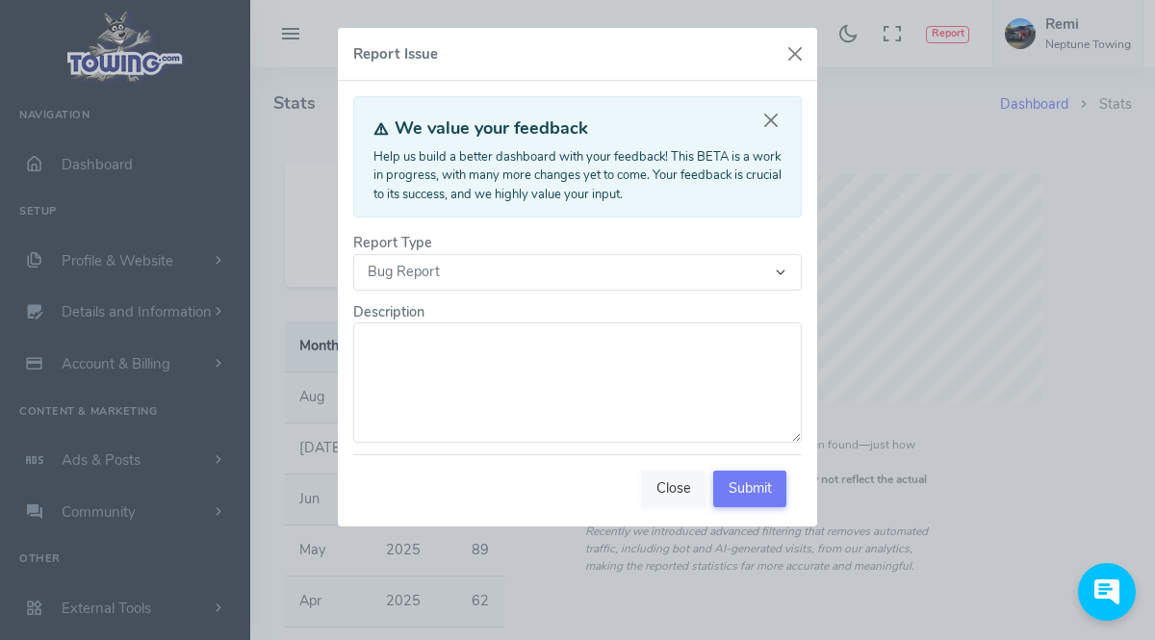
click at [676, 488] on button "Close" at bounding box center [673, 489] width 64 height 37
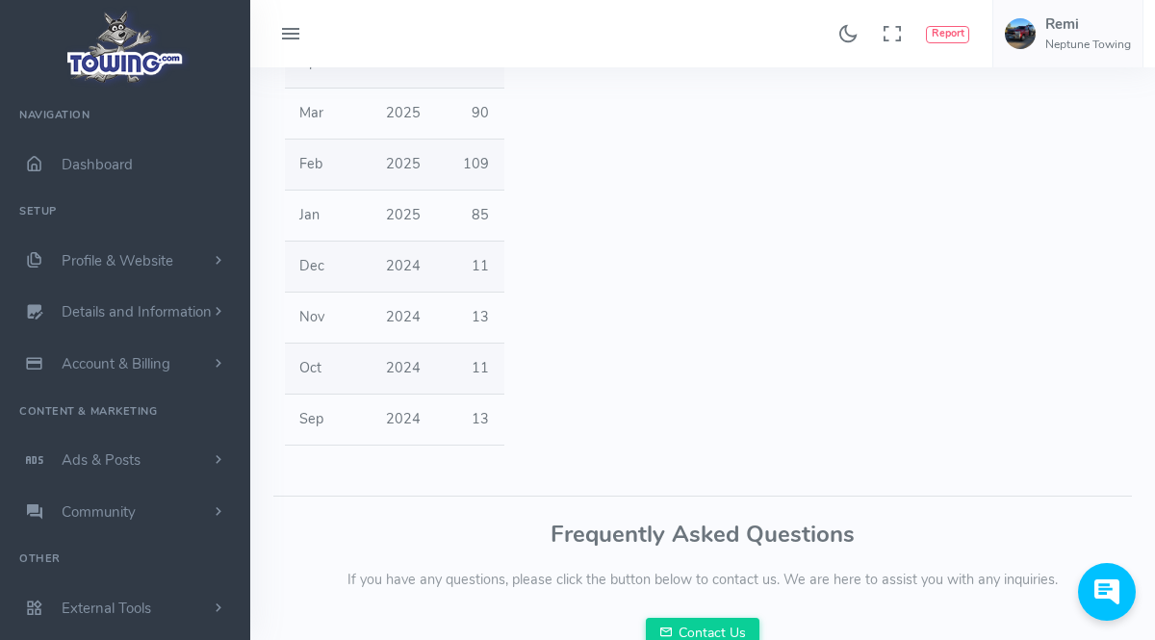
scroll to position [628, 0]
